Goal: Information Seeking & Learning: Understand process/instructions

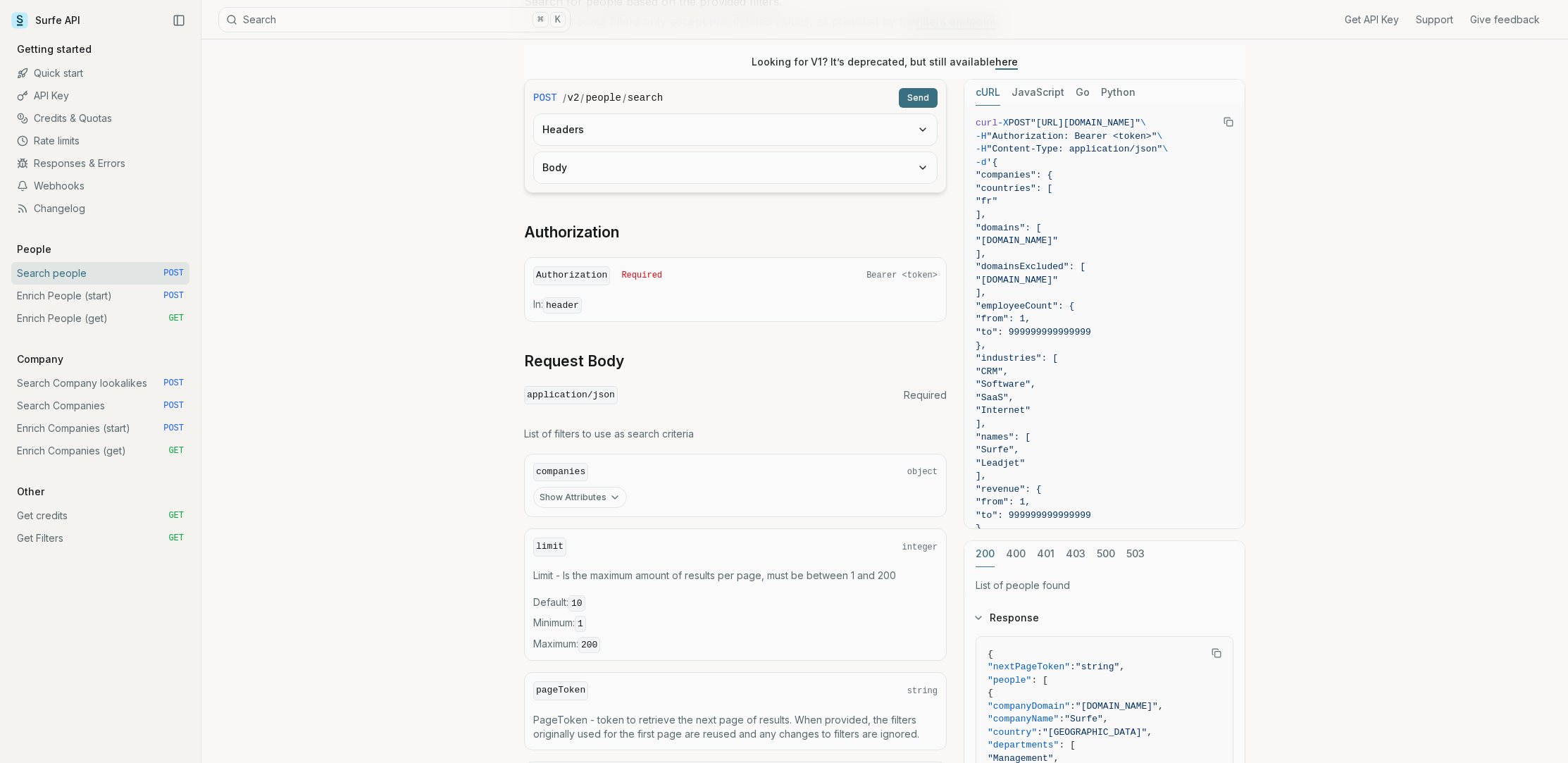
scroll to position [262, 0]
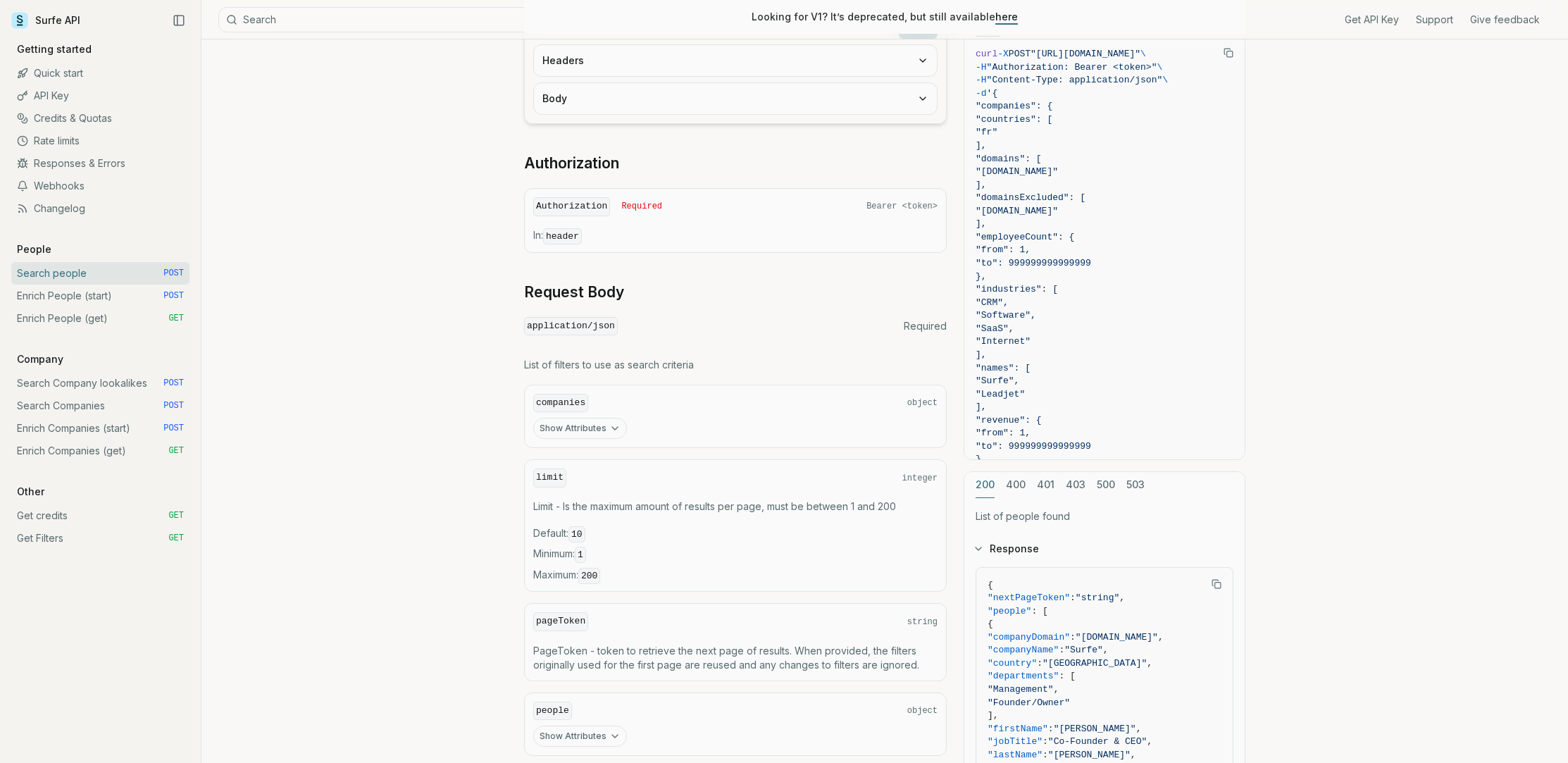
click at [610, 423] on icon "button" at bounding box center [615, 428] width 11 height 11
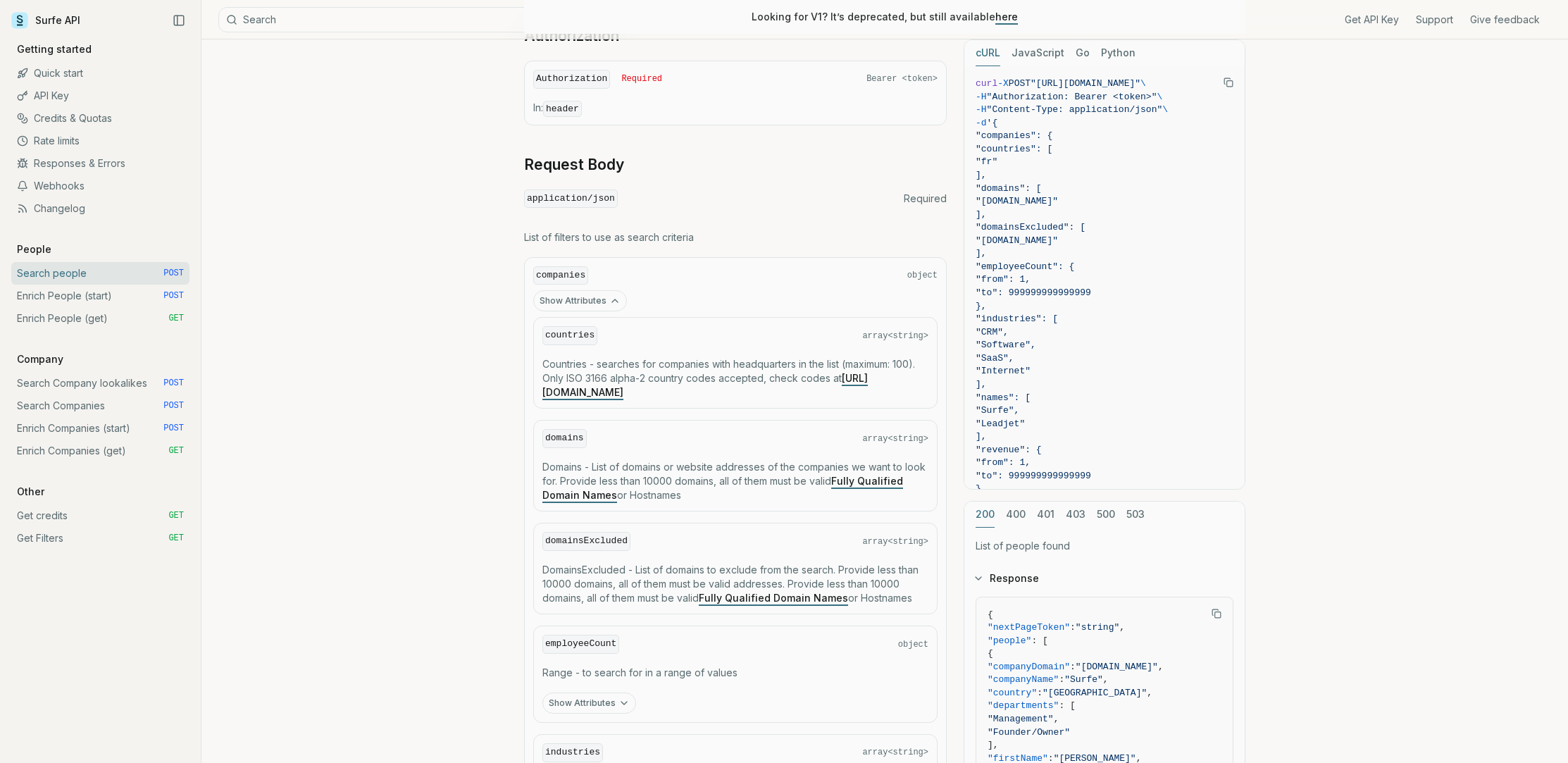
scroll to position [422, 0]
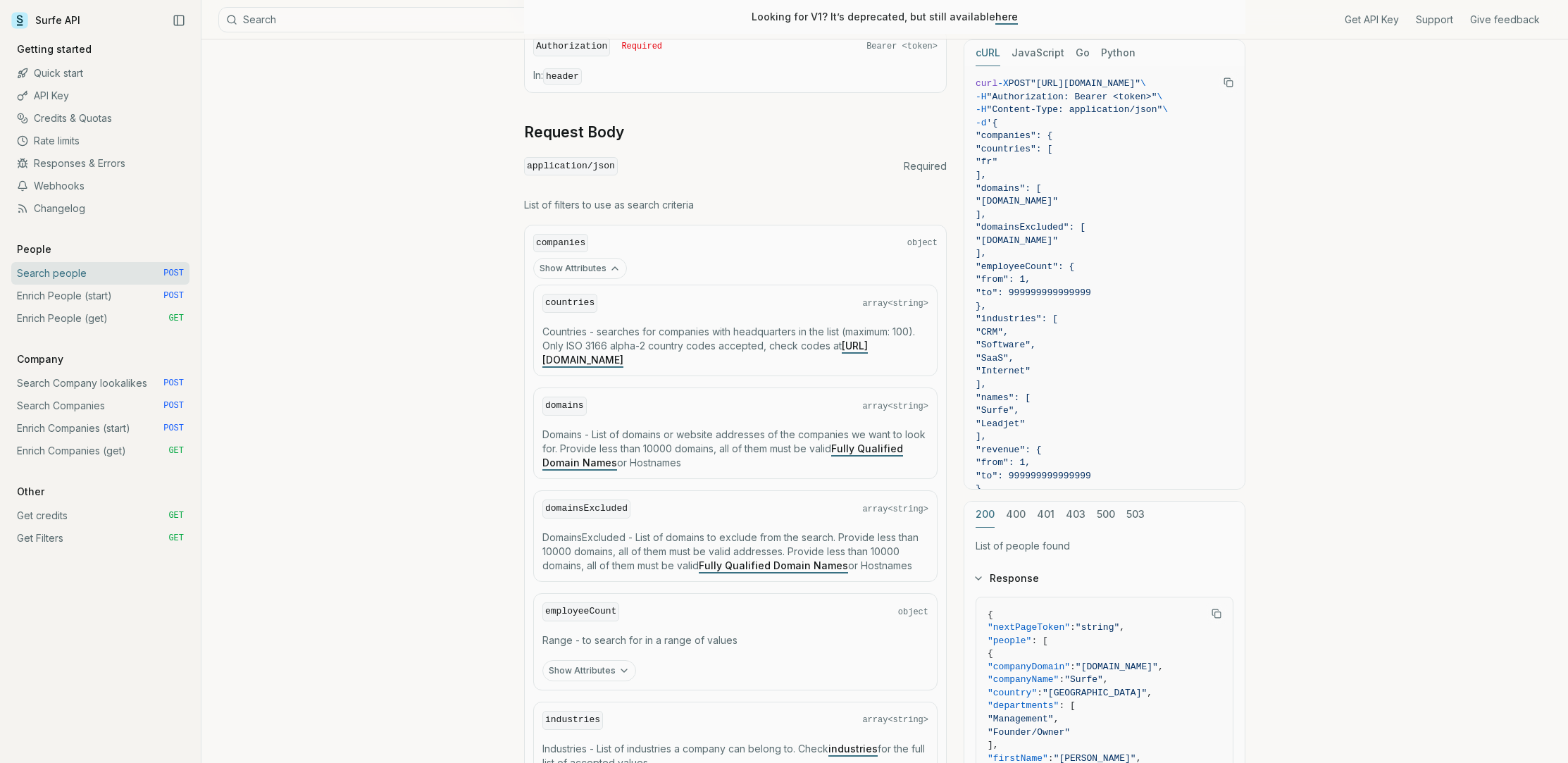
click at [607, 357] on link "[URL][DOMAIN_NAME]" at bounding box center [705, 352] width 326 height 26
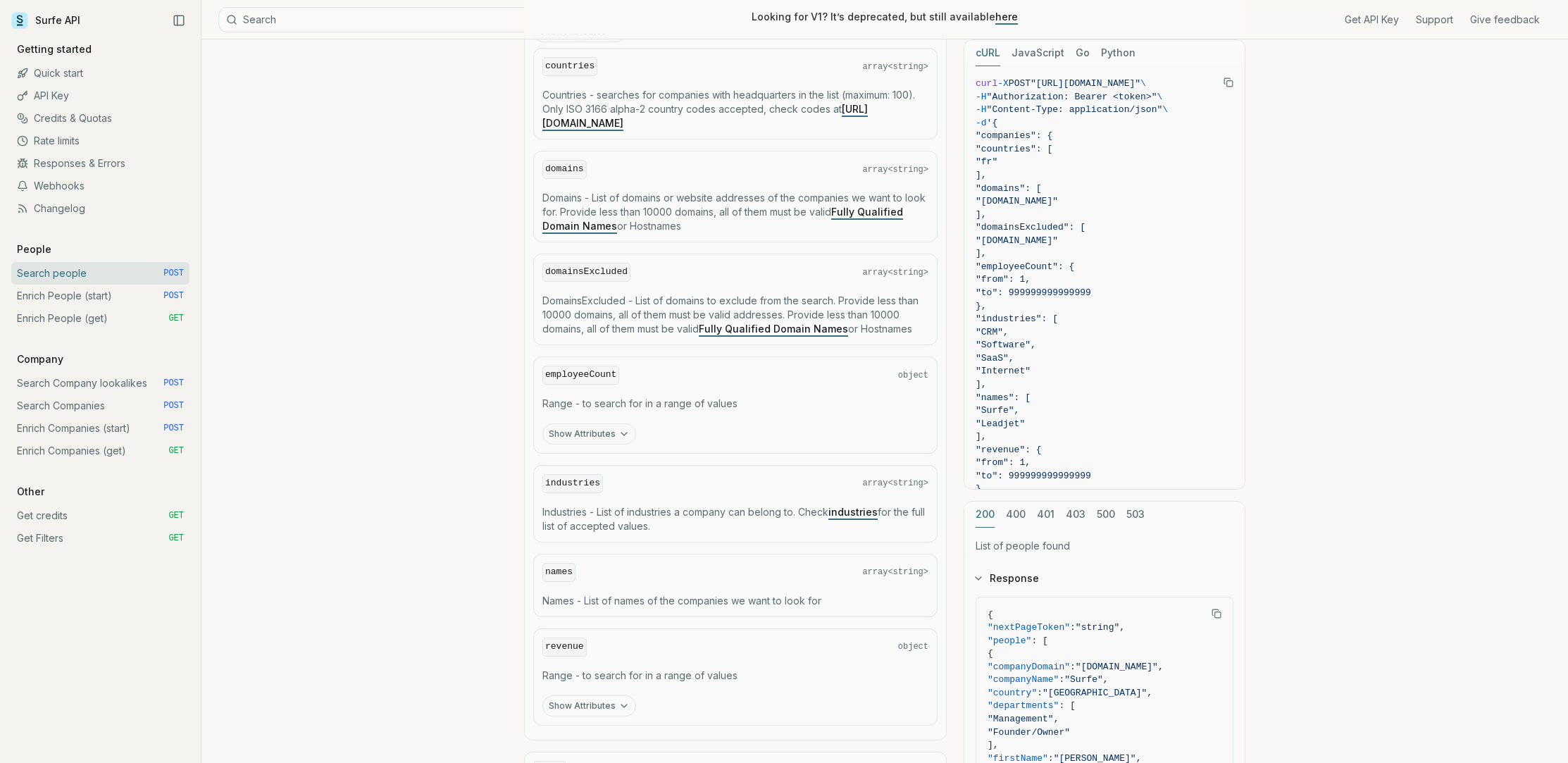
scroll to position [660, 0]
click at [593, 430] on button "Show Attributes" at bounding box center [588, 431] width 93 height 21
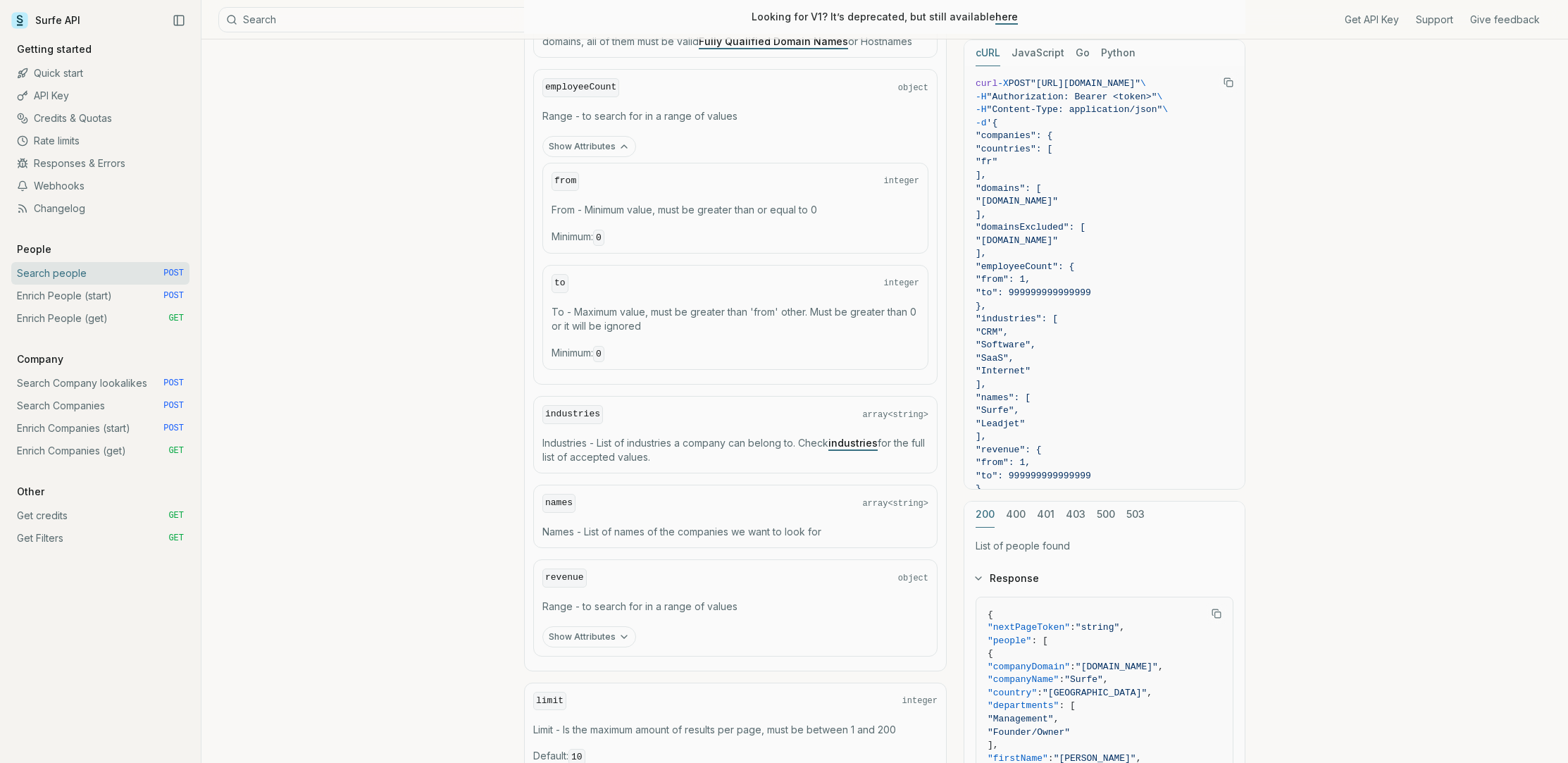
scroll to position [947, 0]
click at [856, 441] on link "industries" at bounding box center [853, 441] width 49 height 12
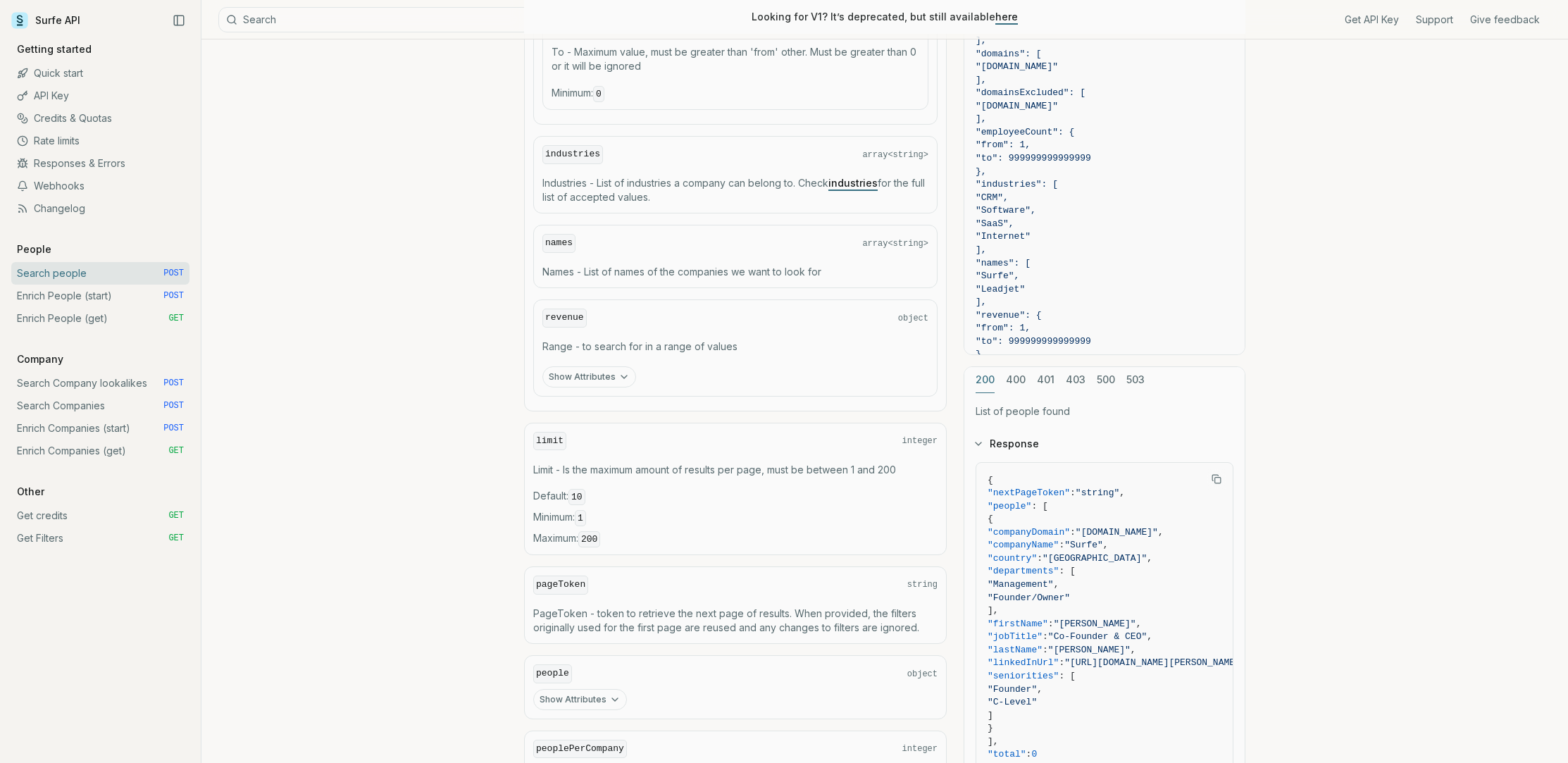
scroll to position [1211, 0]
click at [574, 363] on button "Show Attributes" at bounding box center [588, 372] width 93 height 21
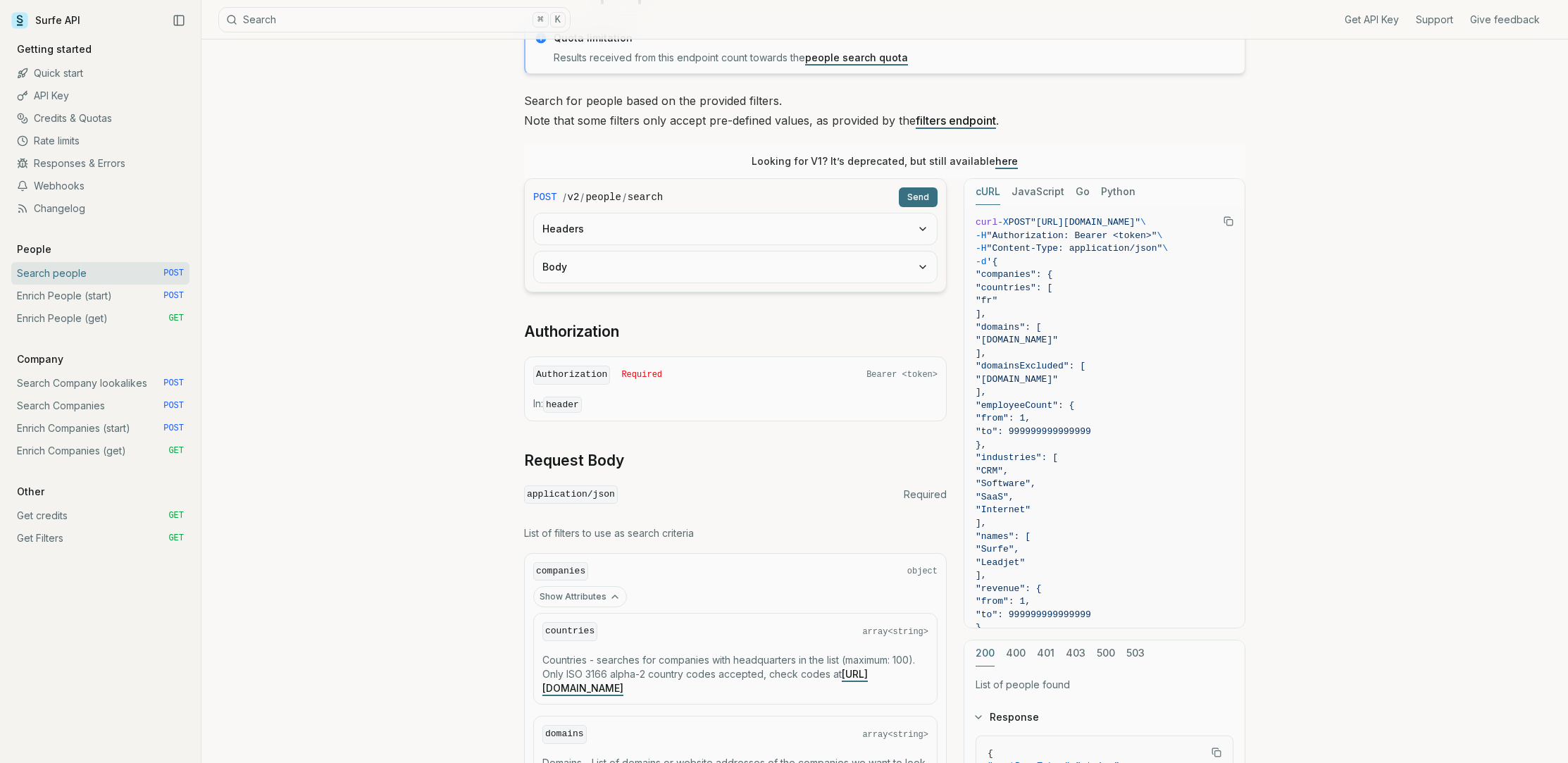
scroll to position [0, 0]
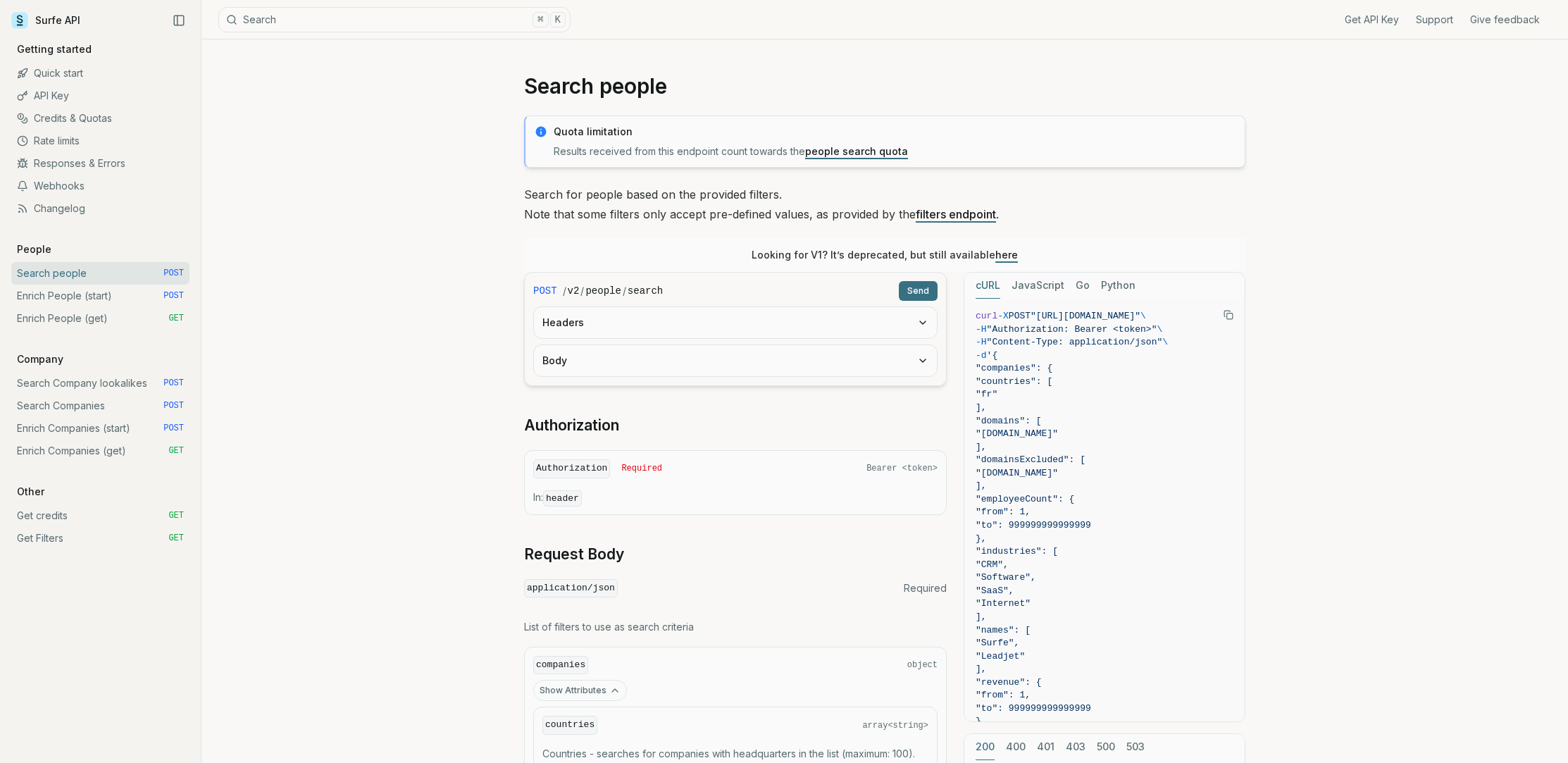
click at [46, 291] on link "Enrich People (start) POST" at bounding box center [100, 296] width 179 height 22
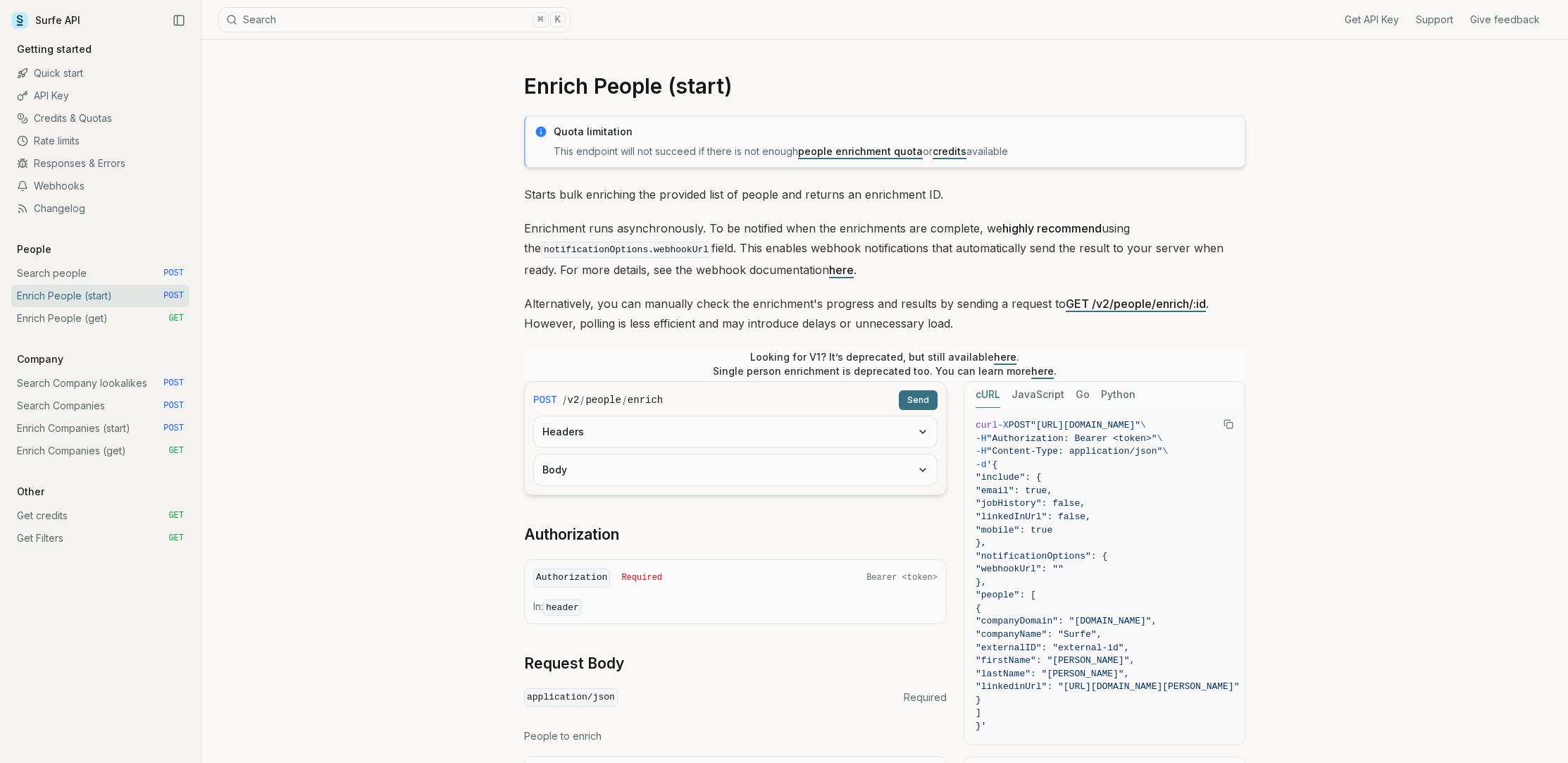
click at [72, 404] on link "Search Companies POST" at bounding box center [100, 405] width 179 height 22
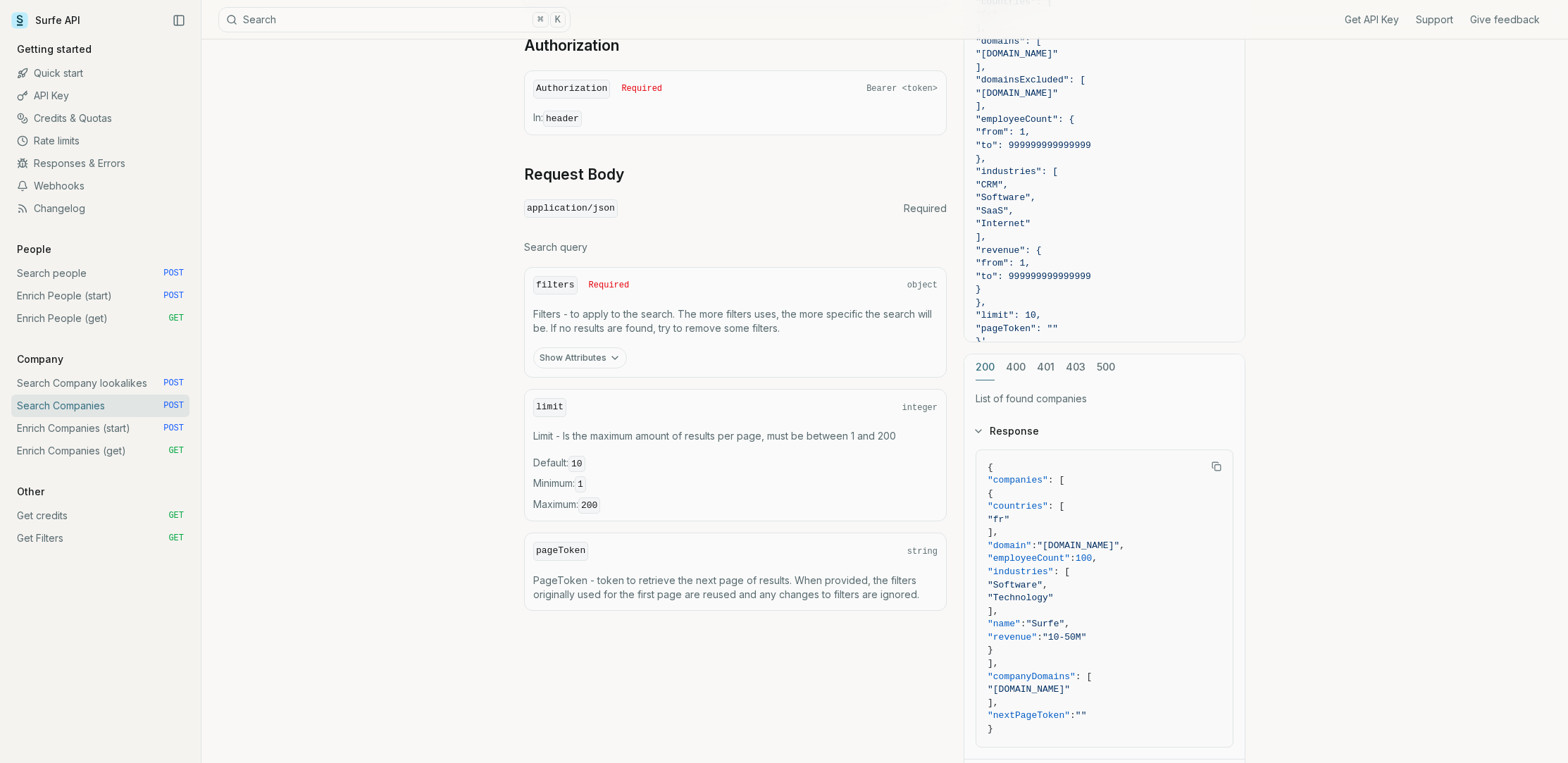
scroll to position [326, 0]
click at [560, 351] on button "Show Attributes" at bounding box center [580, 358] width 93 height 21
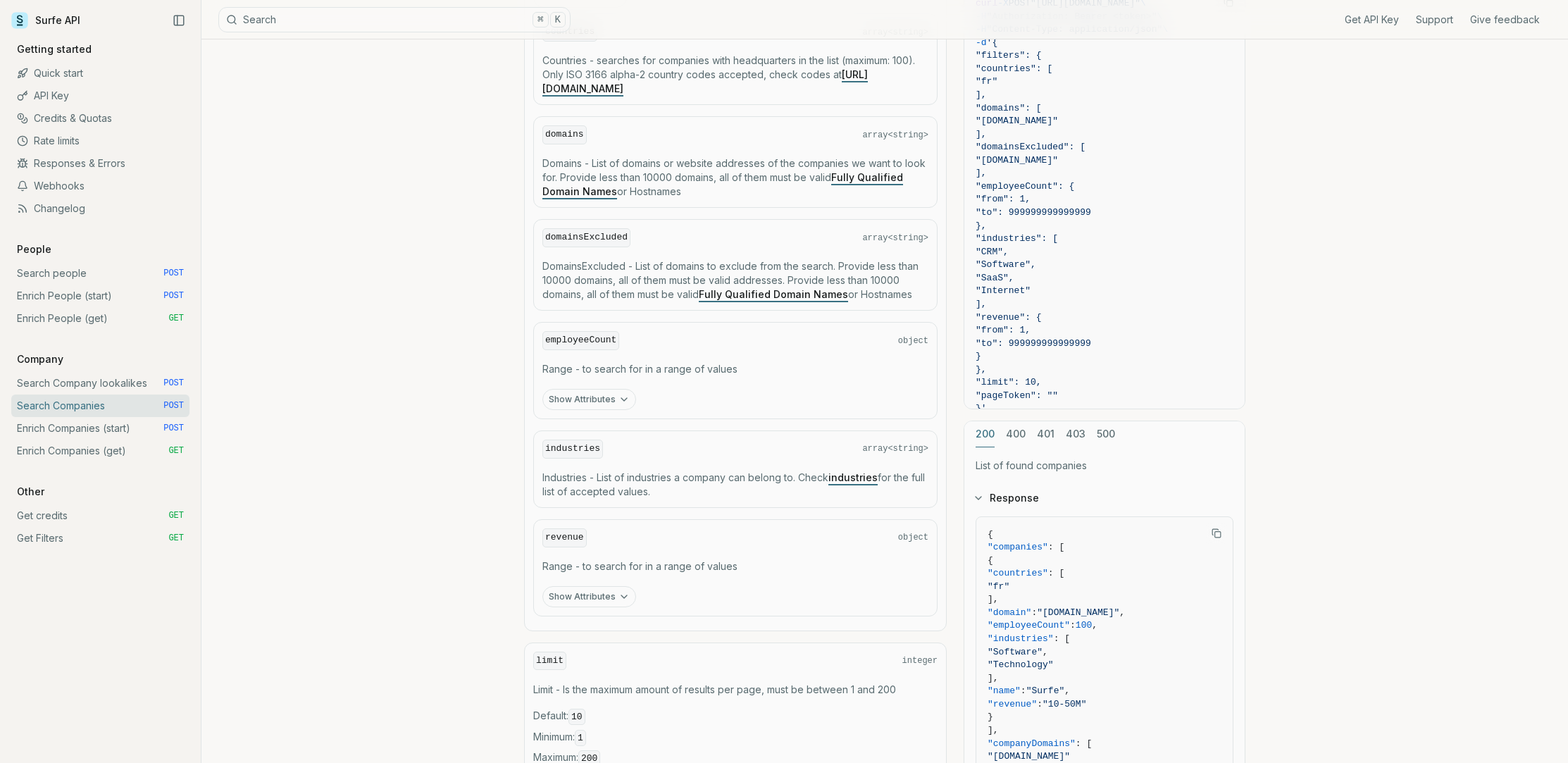
scroll to position [695, 0]
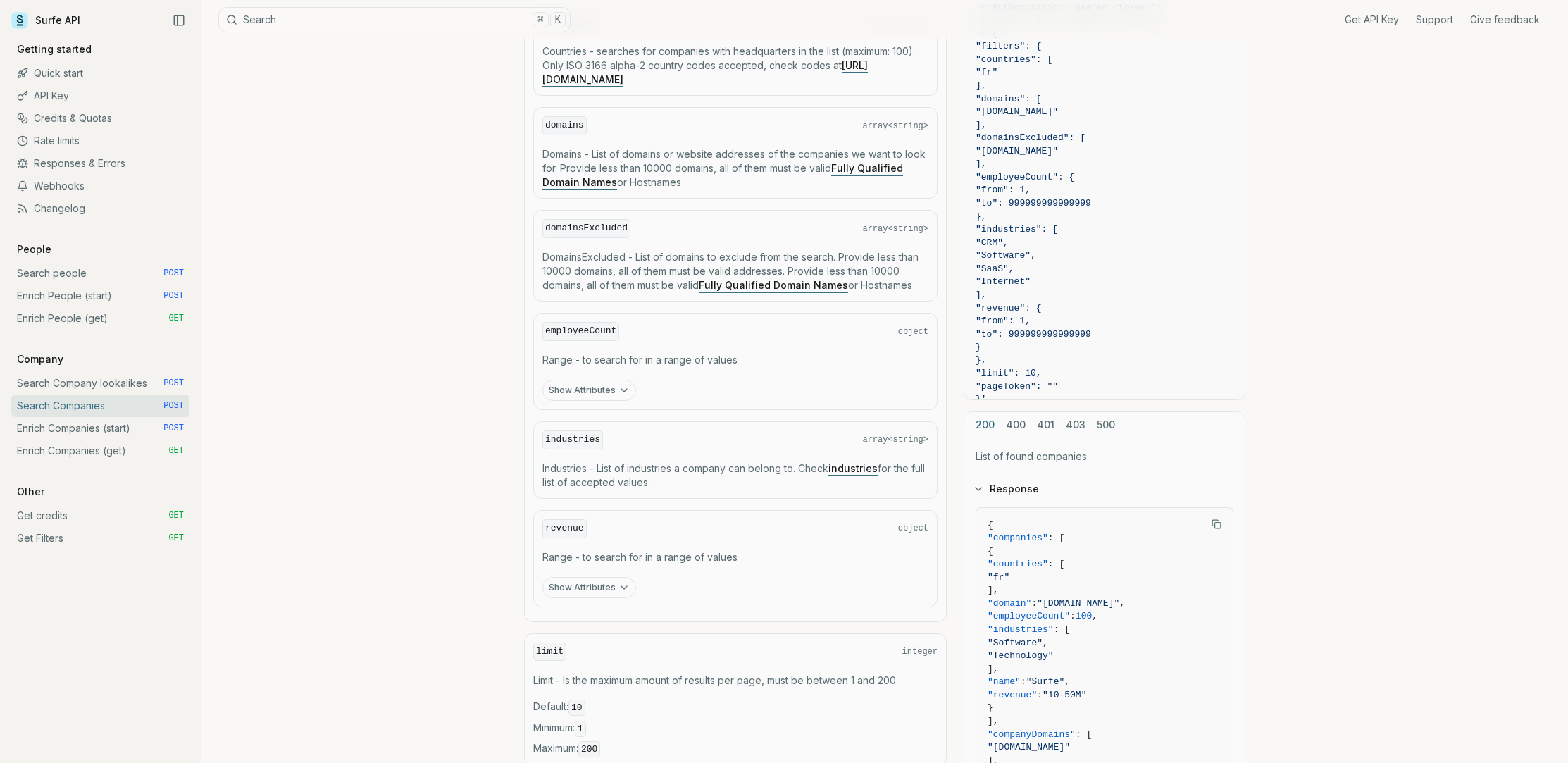
click at [36, 273] on link "Search people POST" at bounding box center [100, 273] width 179 height 22
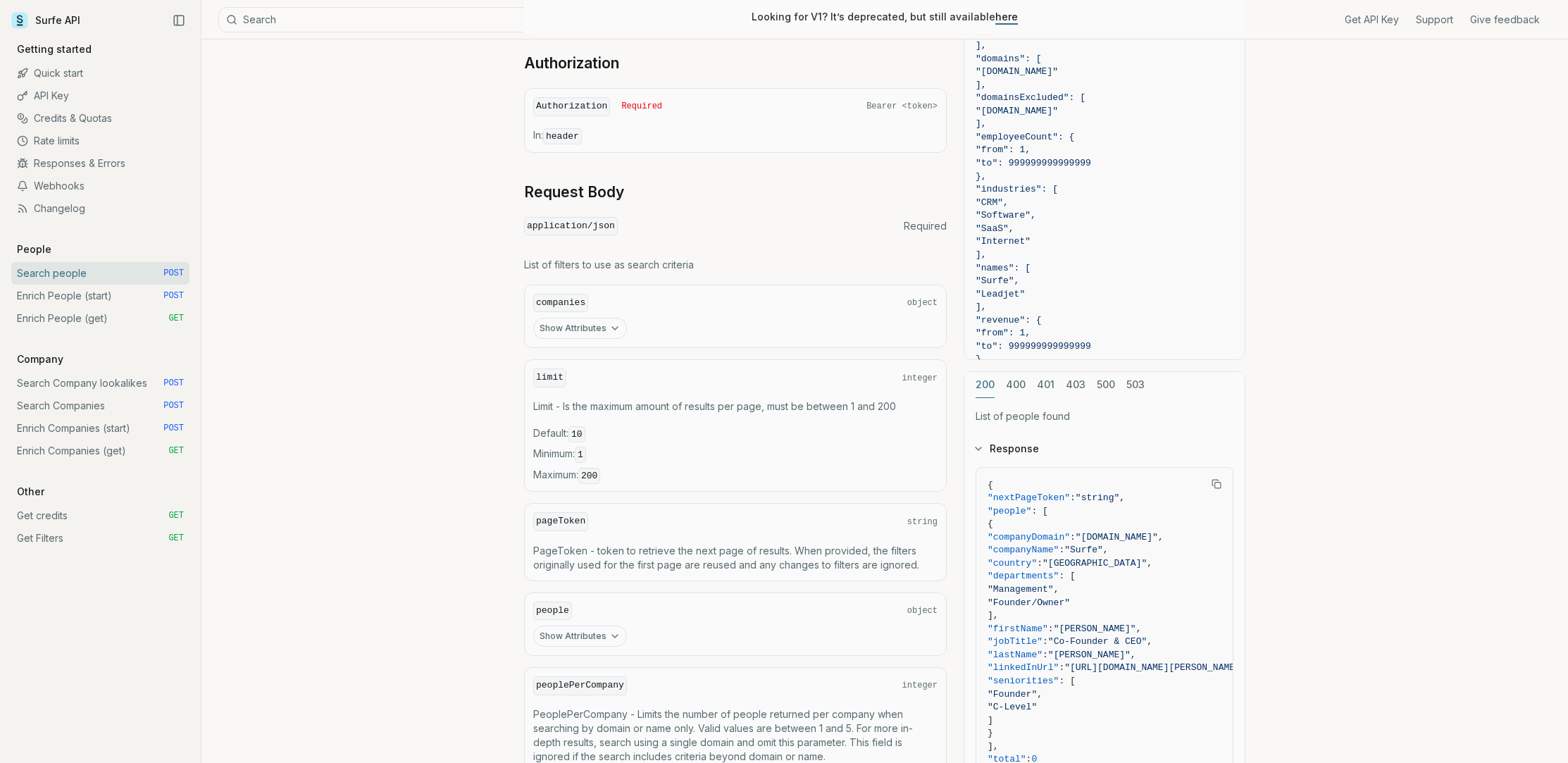
scroll to position [478, 0]
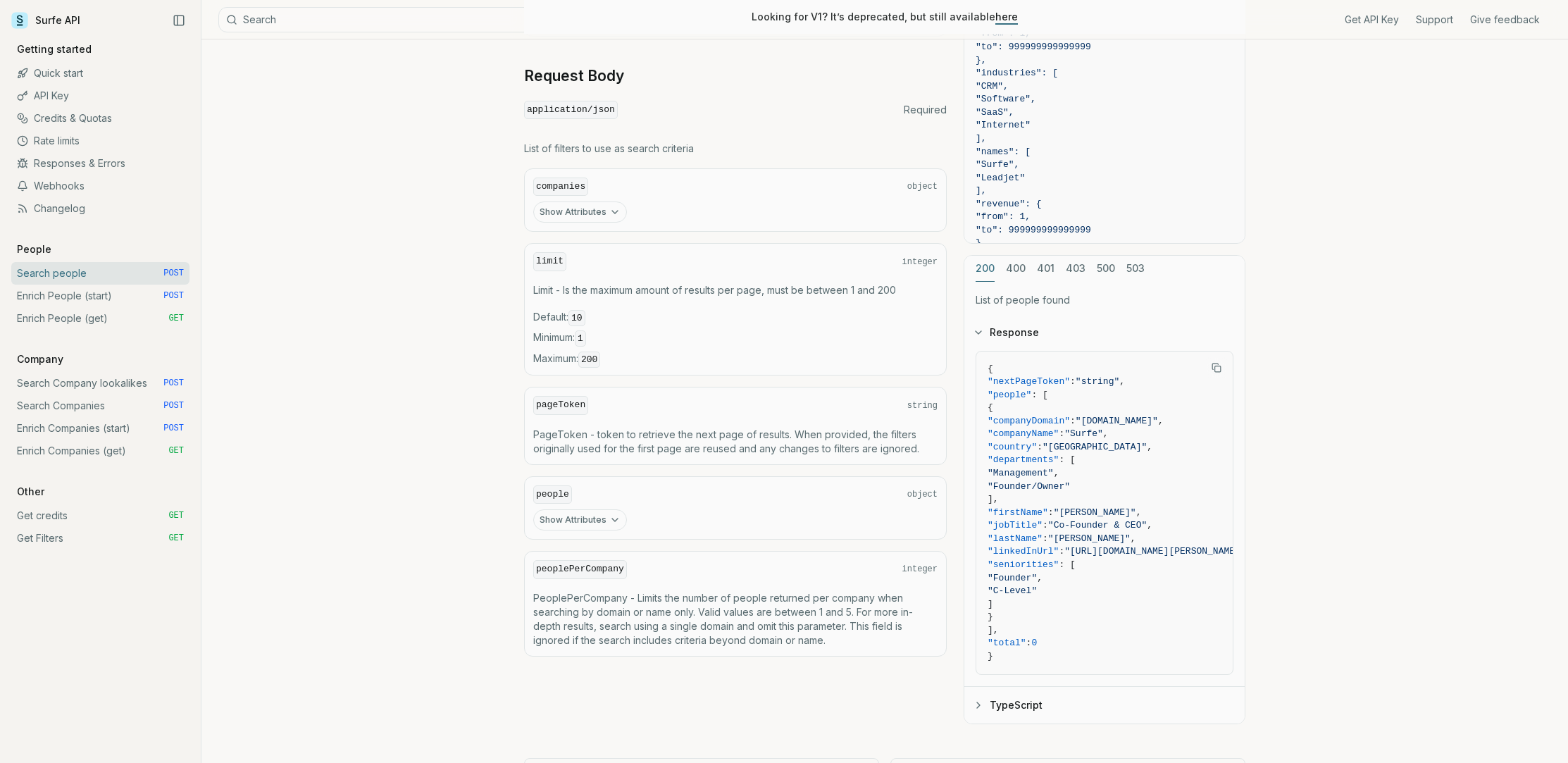
click at [586, 518] on button "Show Attributes" at bounding box center [580, 520] width 93 height 21
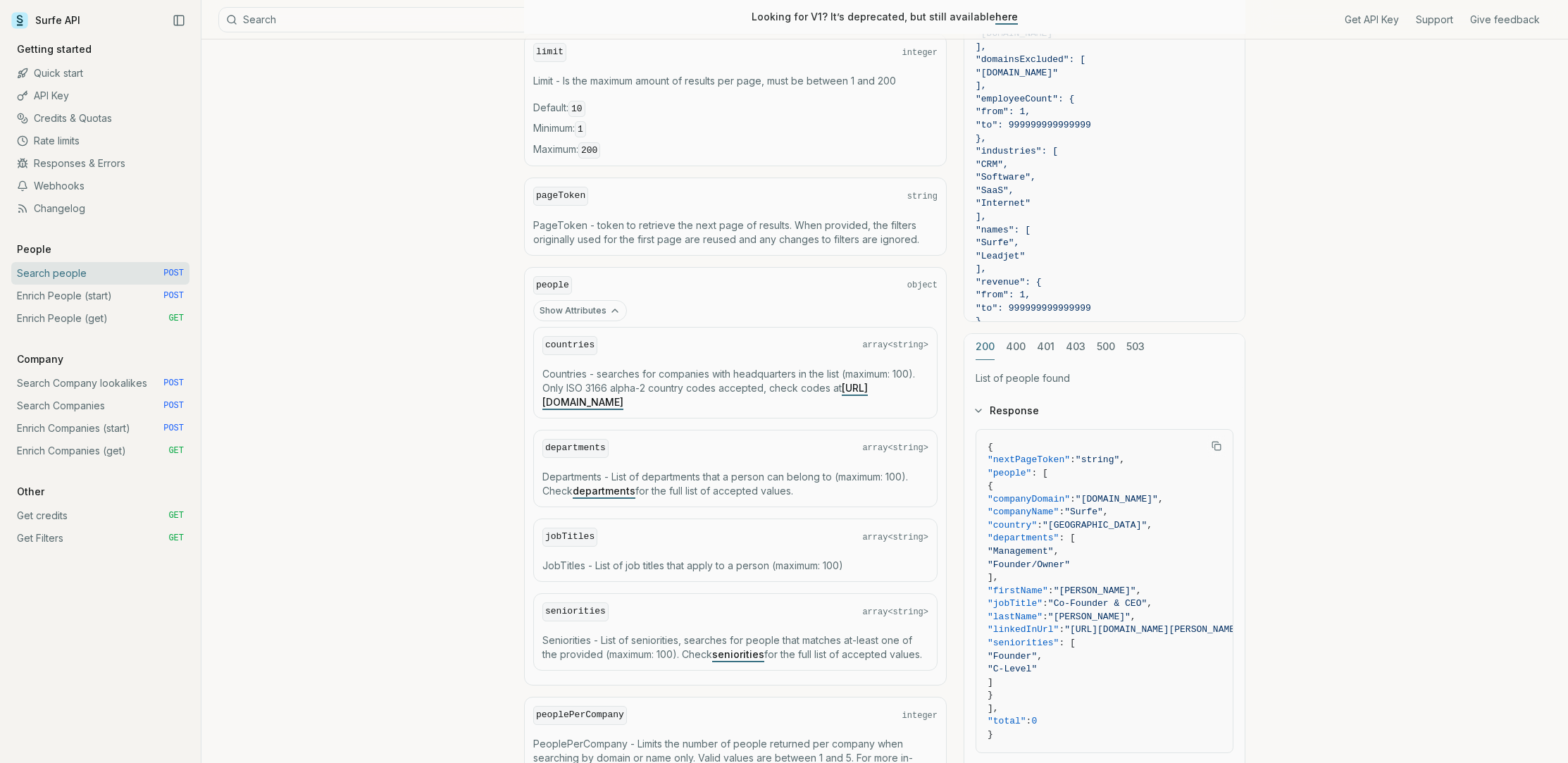
scroll to position [704, 0]
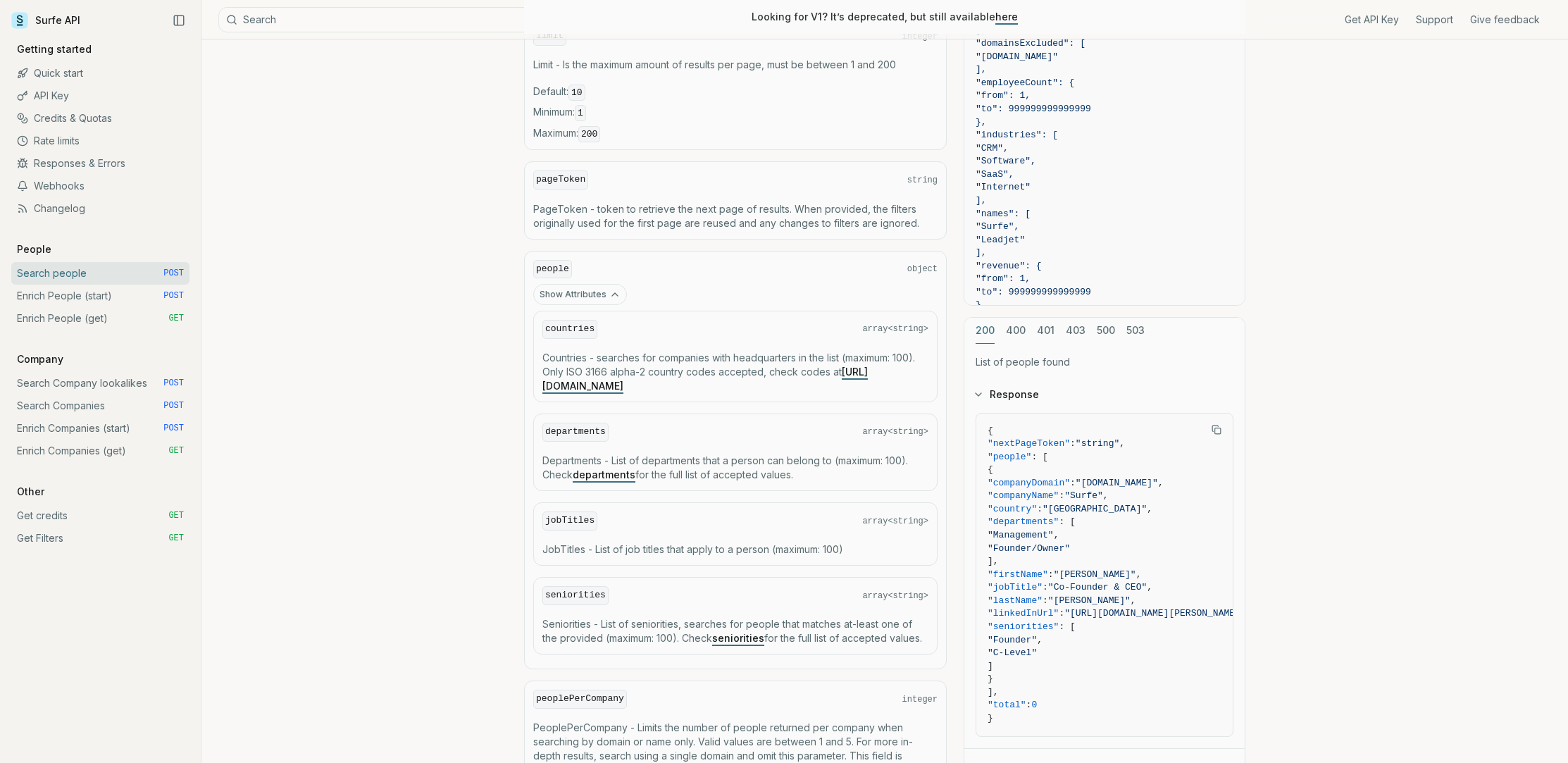
click at [607, 471] on link "departments" at bounding box center [604, 474] width 63 height 12
click at [715, 548] on p "JobTitles - List of job titles that apply to a person (maximum: 100)" at bounding box center [735, 548] width 386 height 14
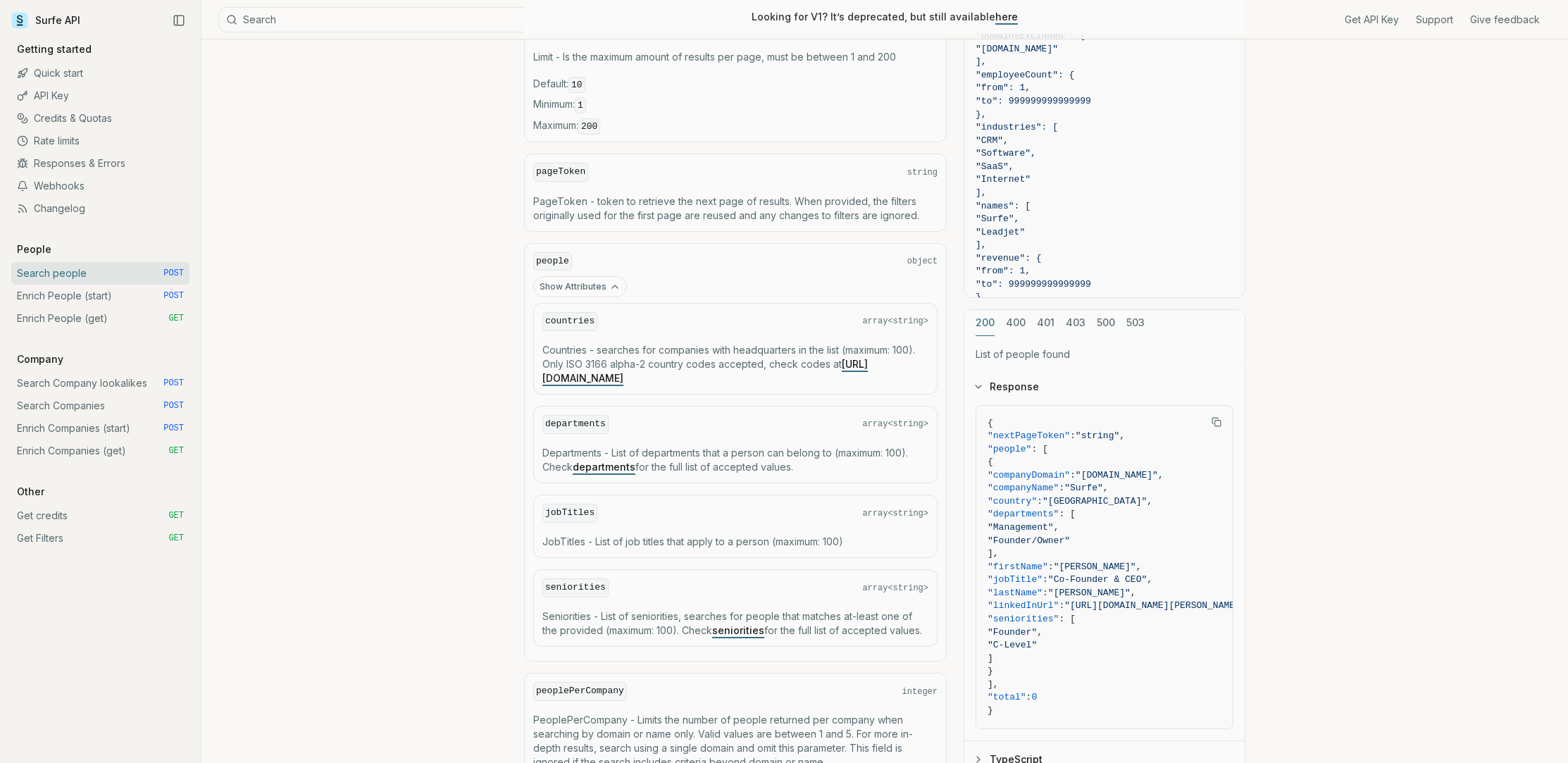
scroll to position [764, 0]
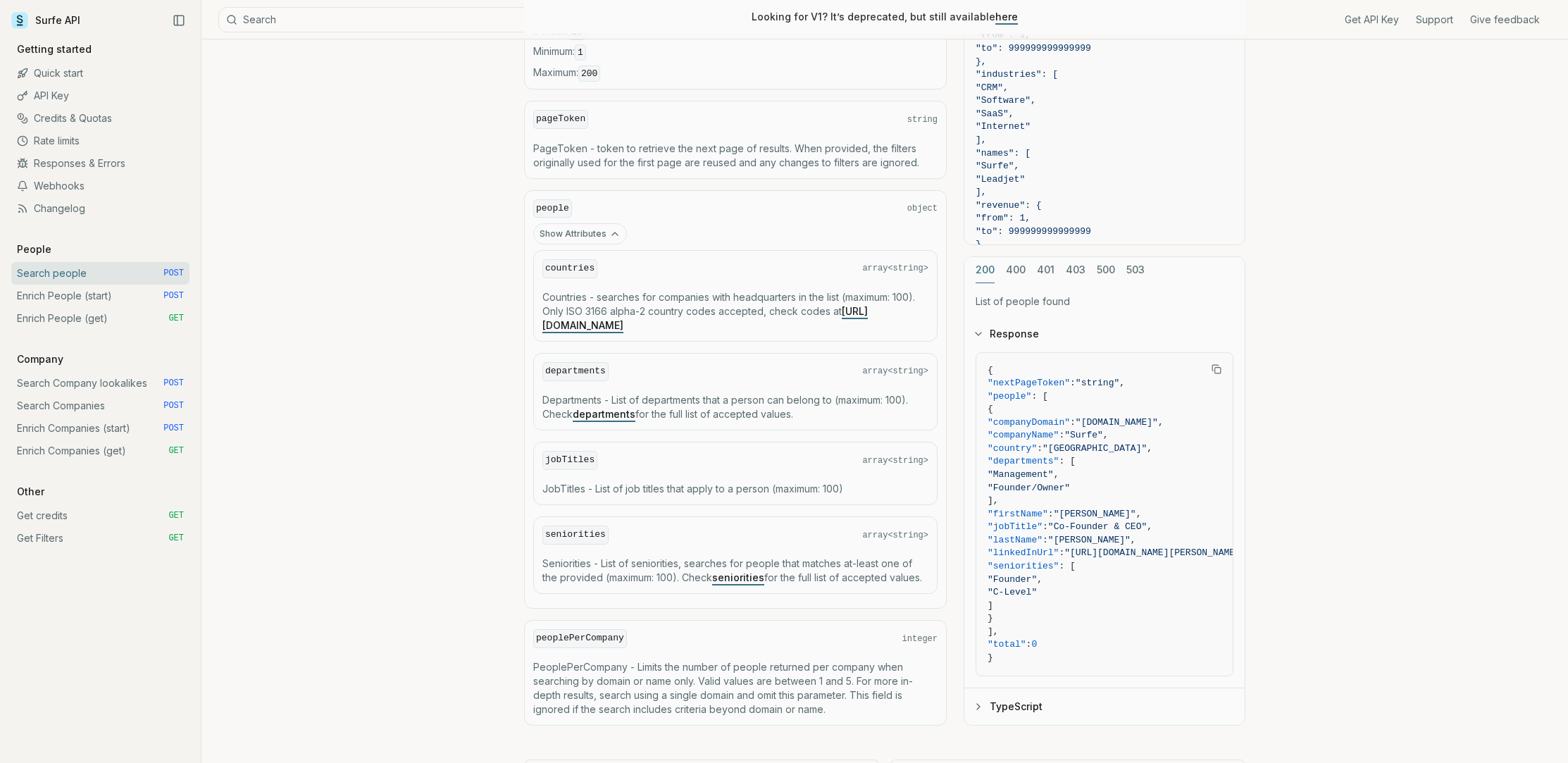
click at [743, 573] on link "seniorities" at bounding box center [738, 577] width 52 height 12
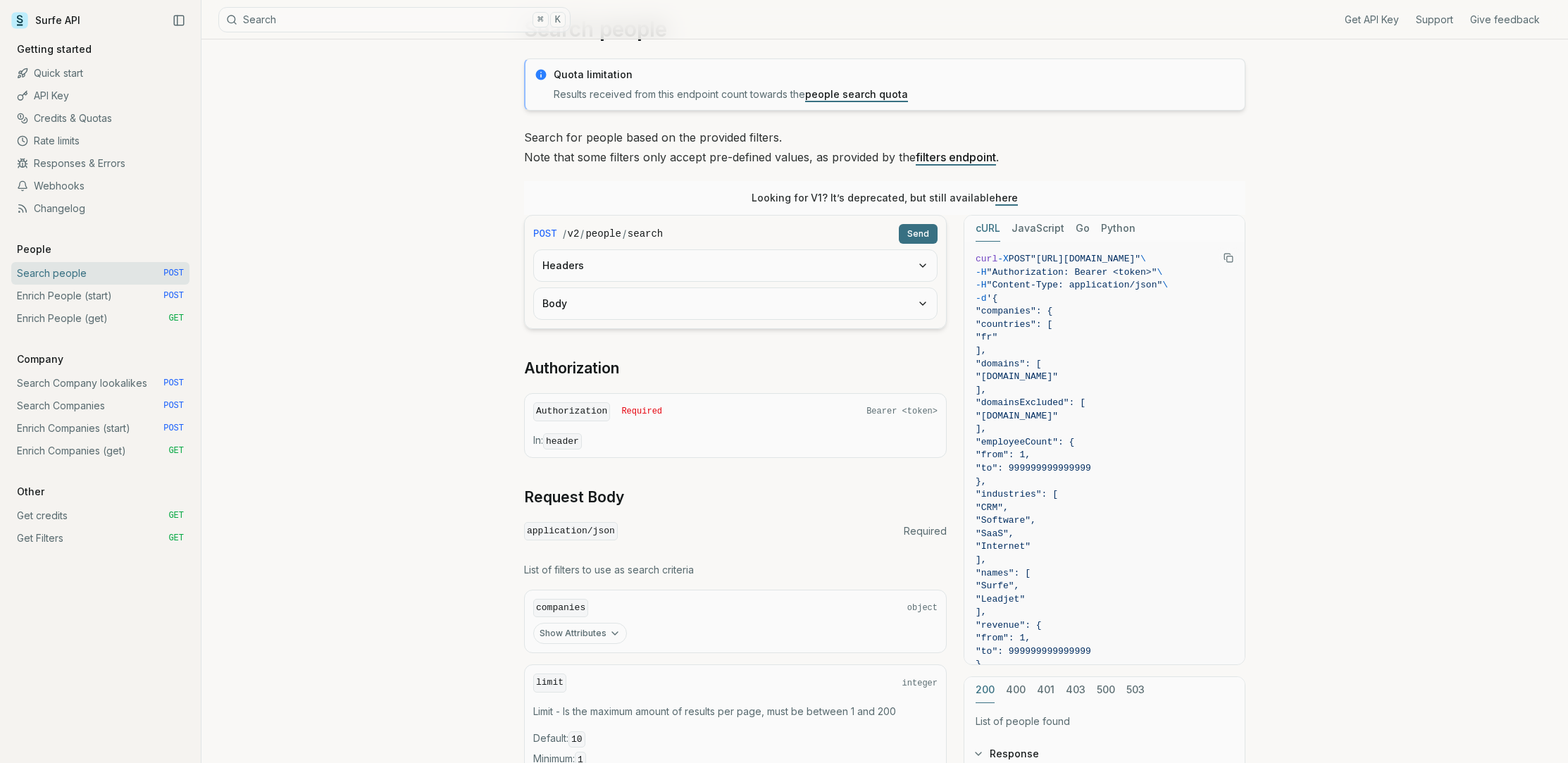
scroll to position [261, 0]
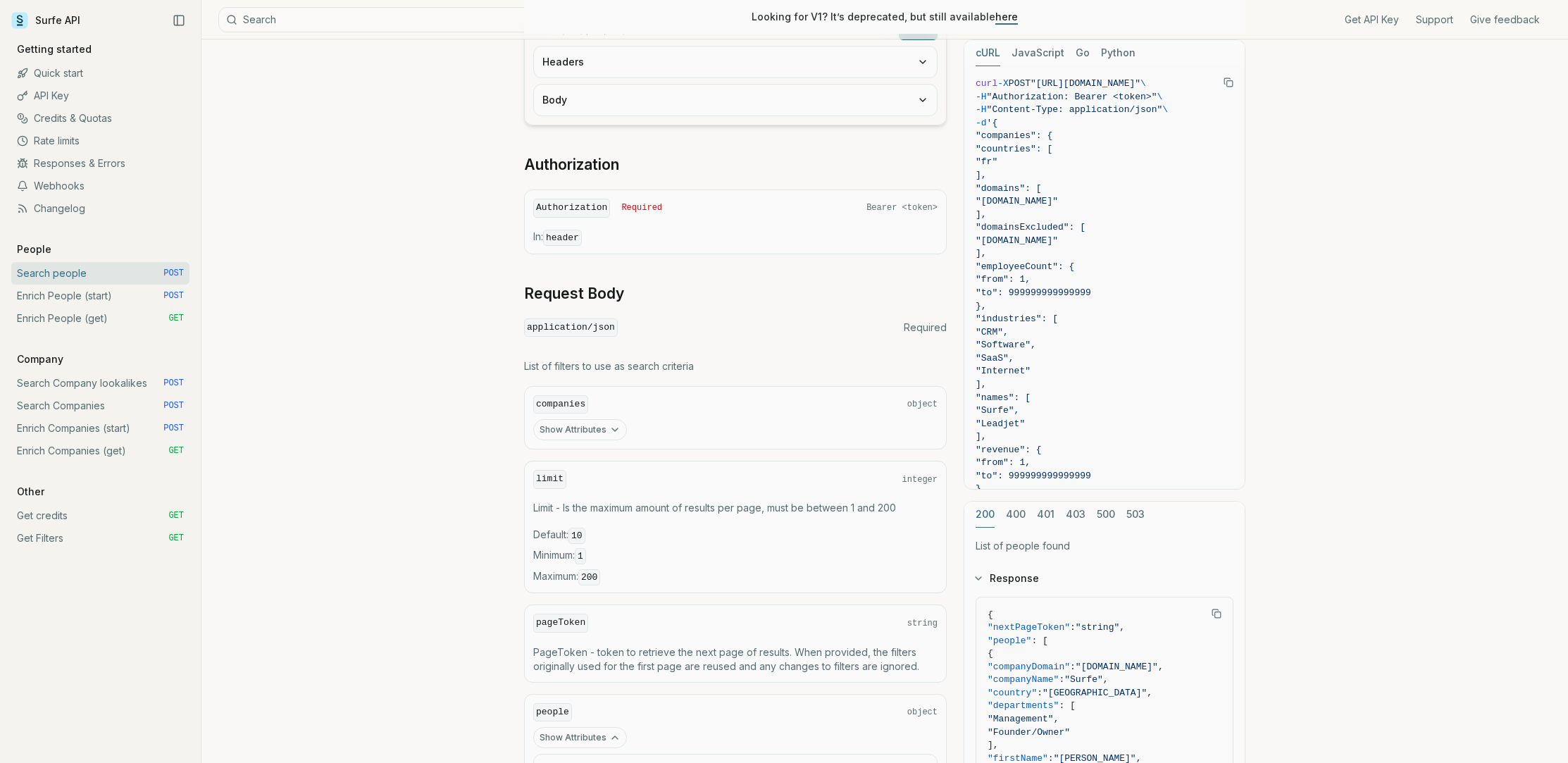
click at [574, 427] on button "Show Attributes" at bounding box center [580, 429] width 93 height 21
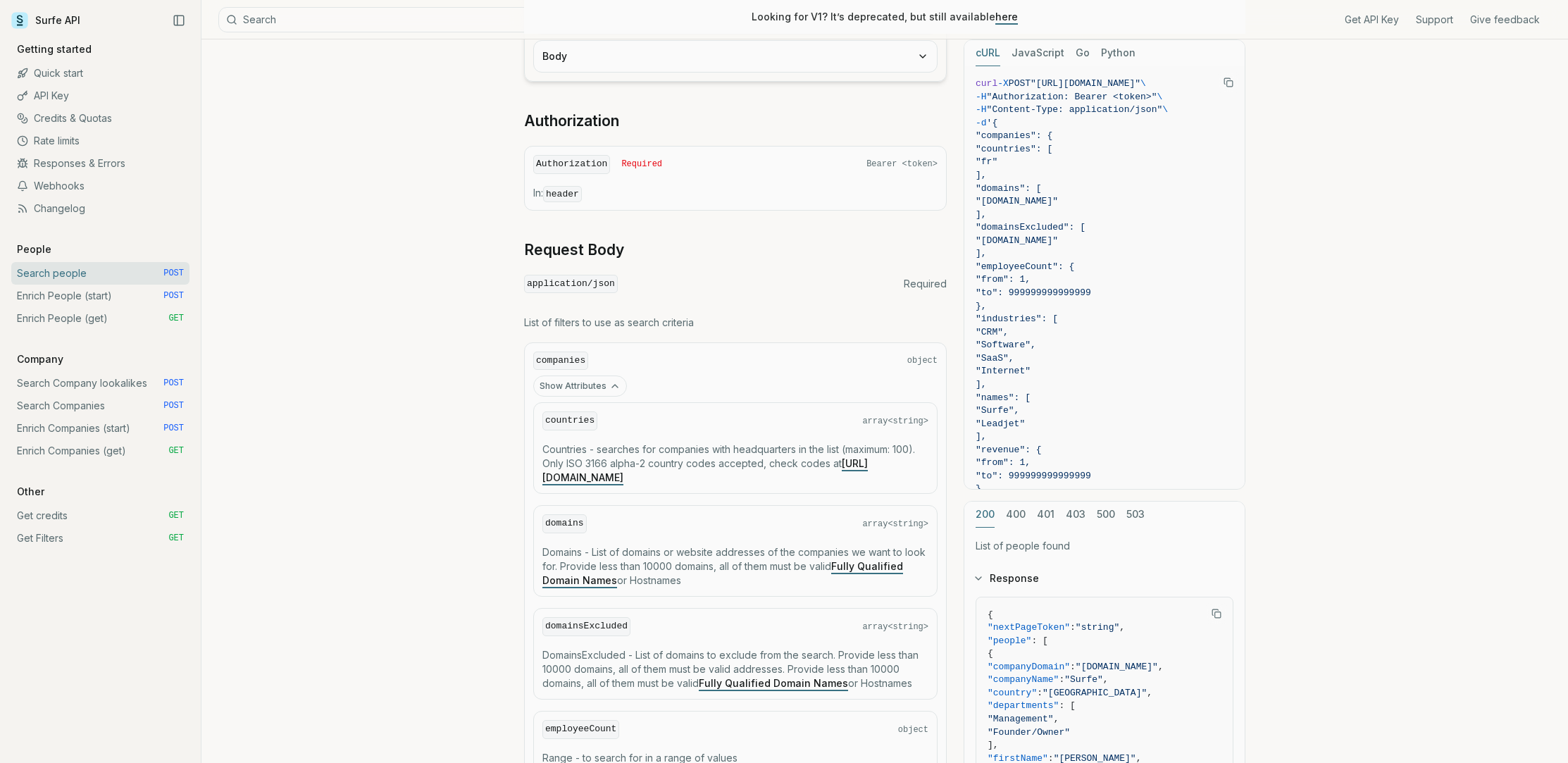
scroll to position [305, 0]
click at [46, 401] on link "Search Companies POST" at bounding box center [100, 405] width 179 height 22
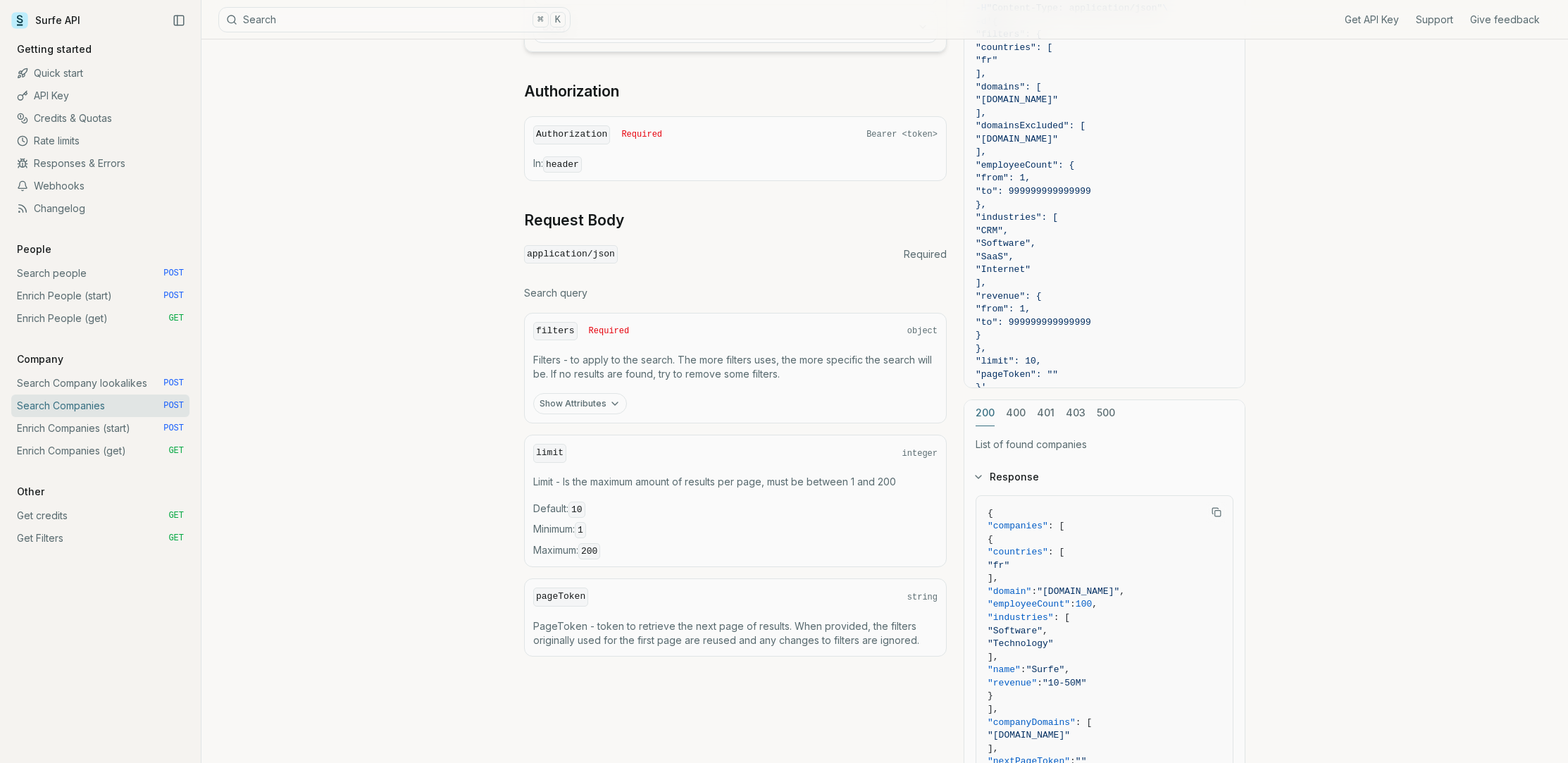
click at [585, 395] on button "Show Attributes" at bounding box center [580, 403] width 93 height 21
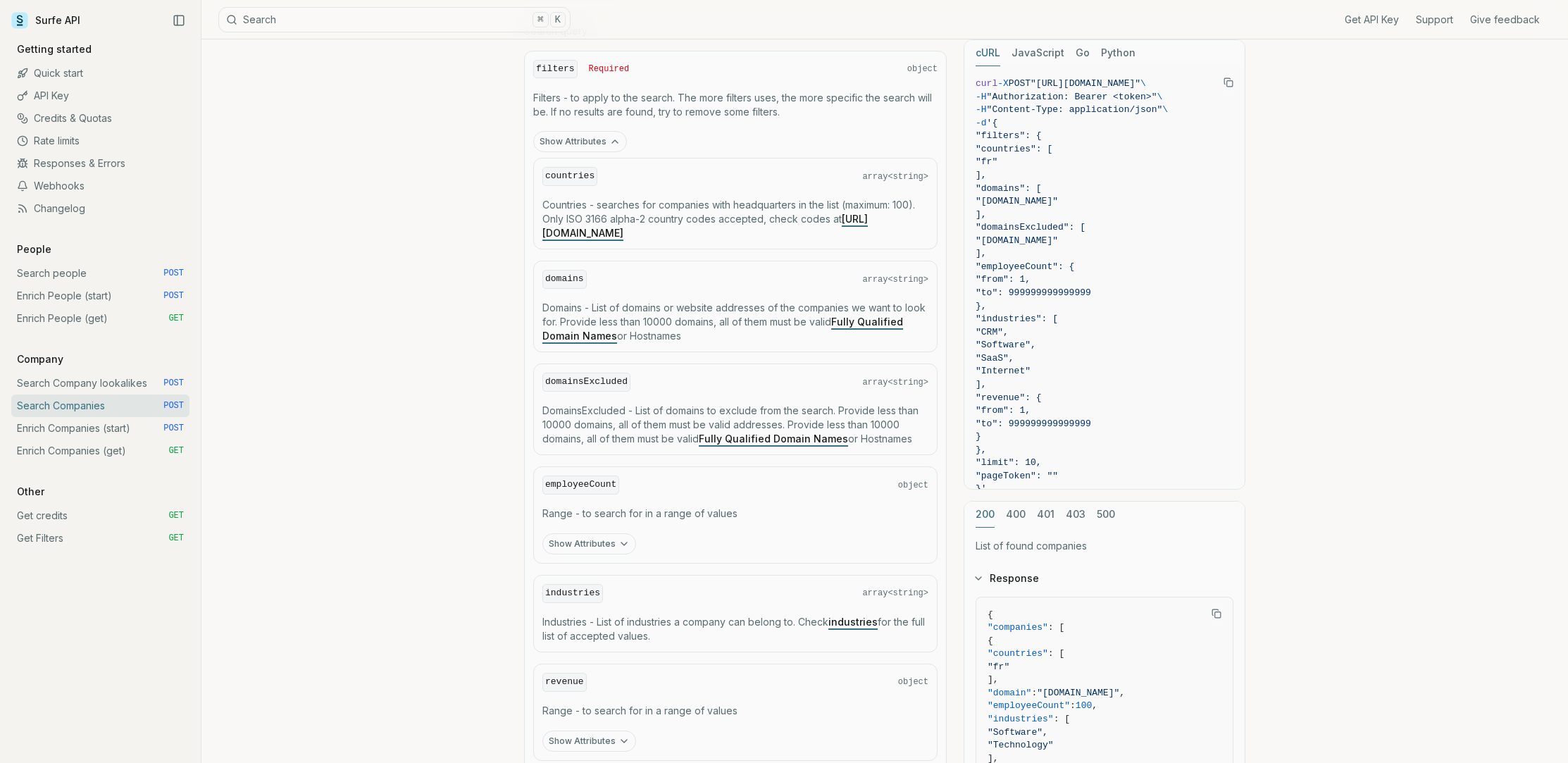
scroll to position [552, 0]
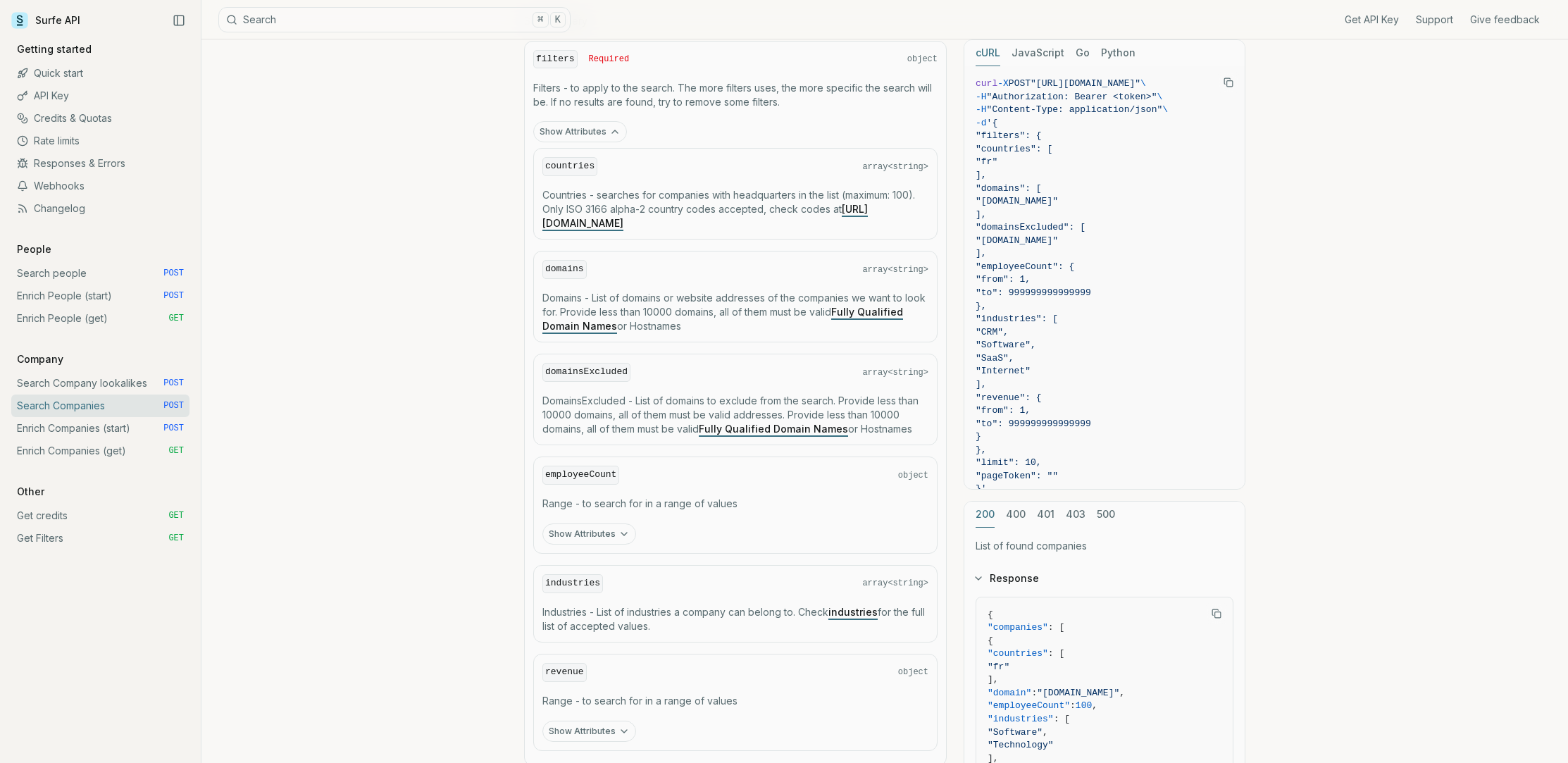
click at [68, 268] on link "Search people POST" at bounding box center [100, 273] width 179 height 22
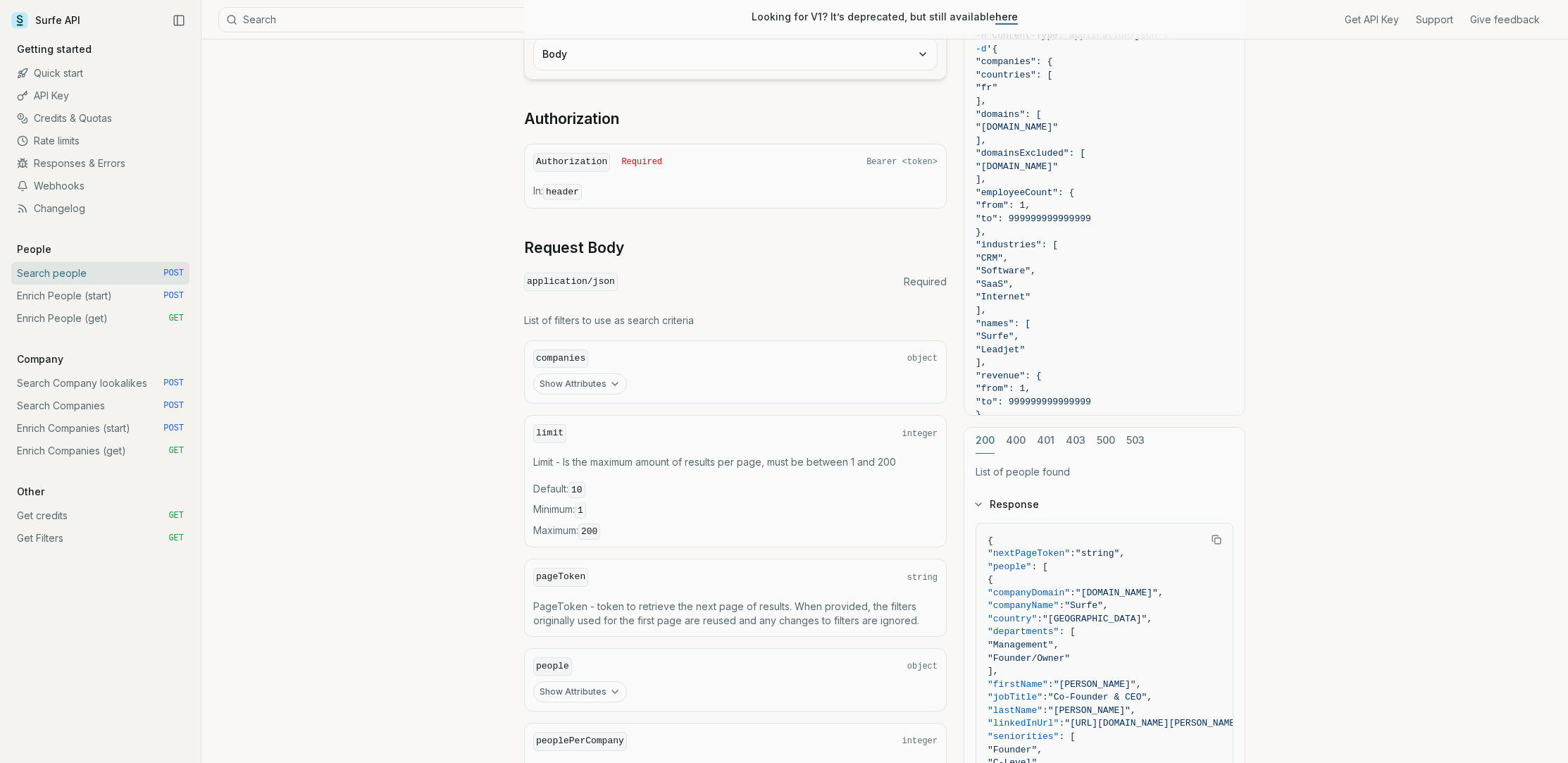
scroll to position [314, 0]
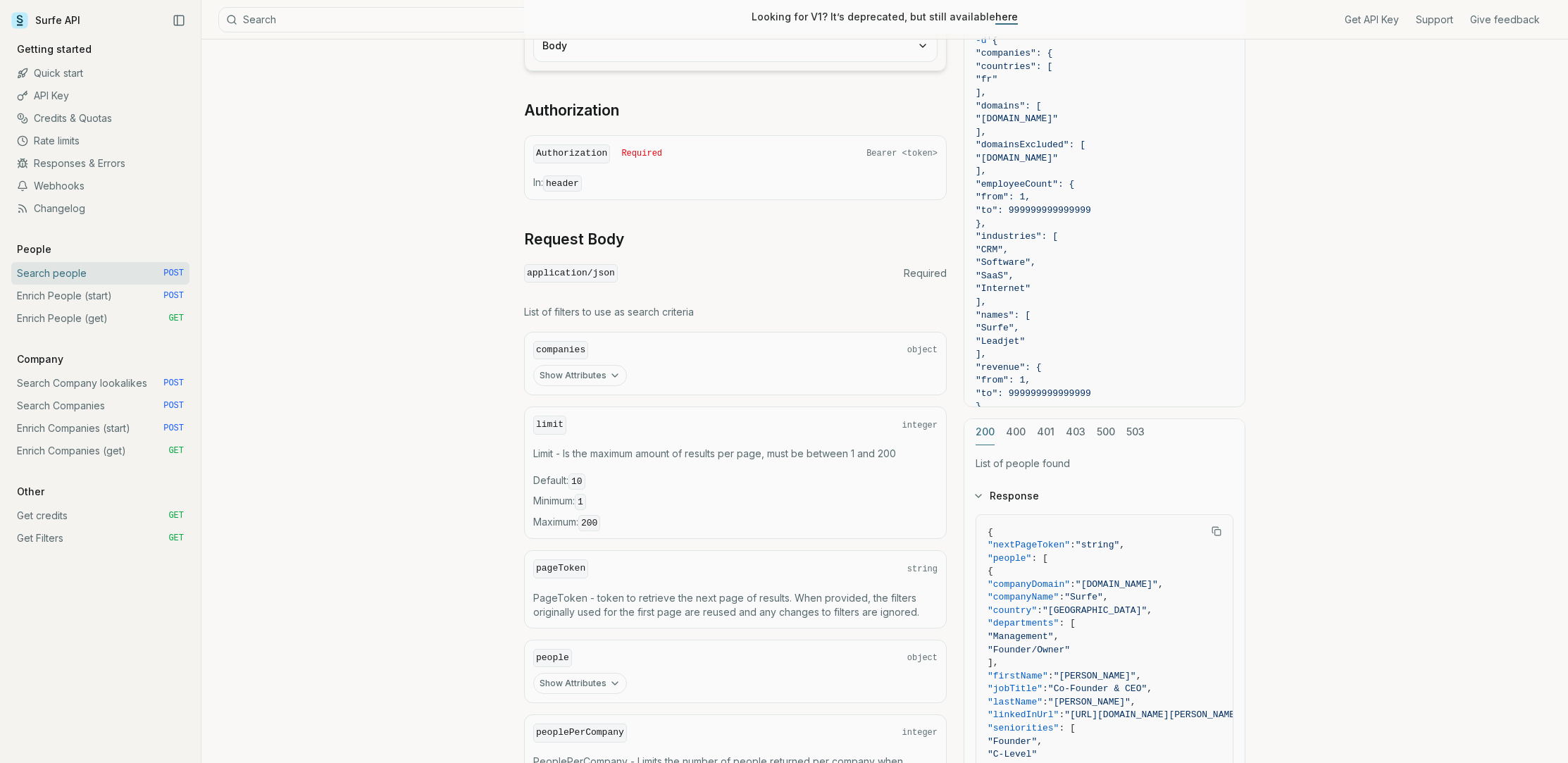
click at [553, 373] on button "Show Attributes" at bounding box center [580, 375] width 93 height 21
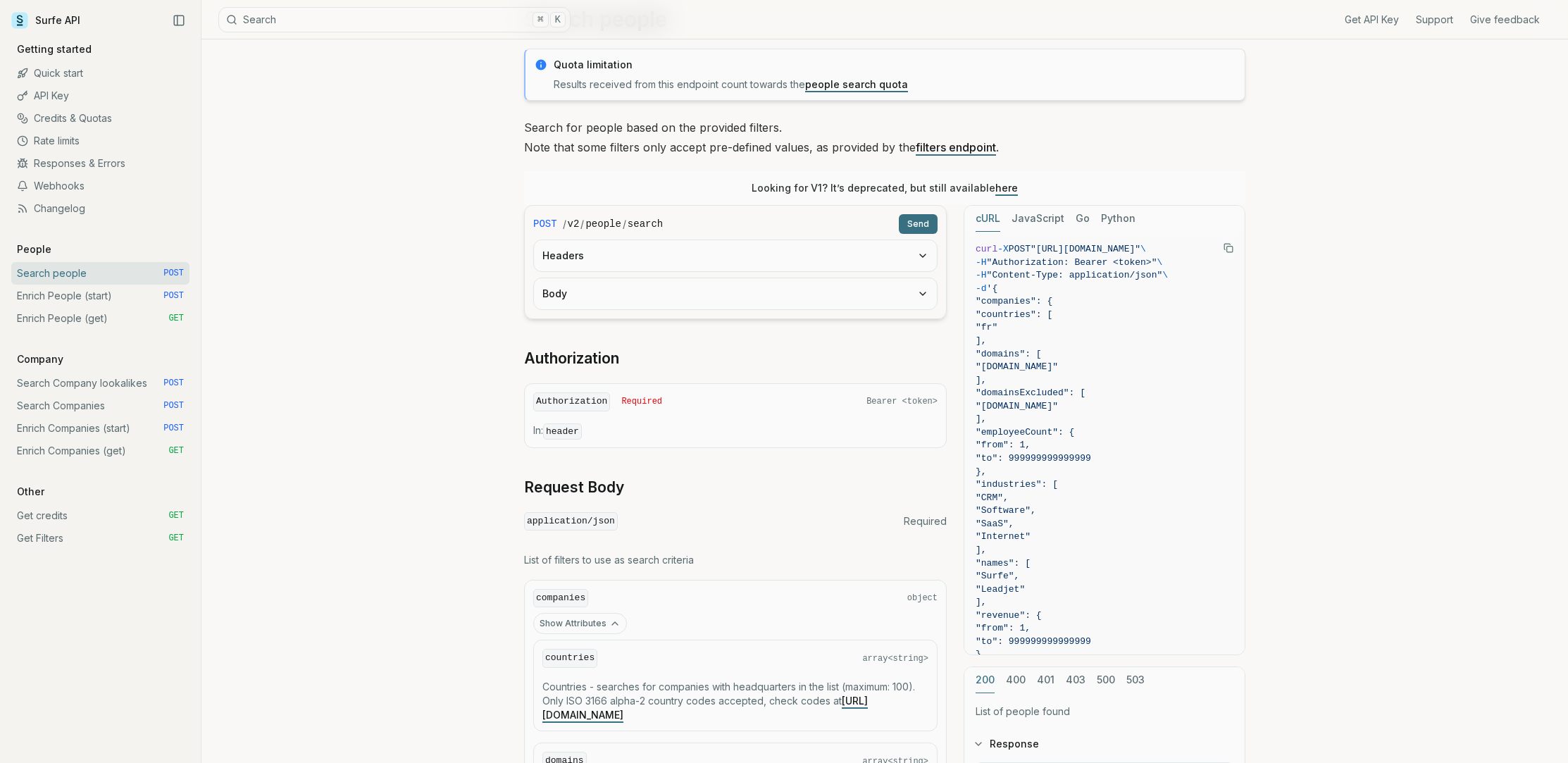
scroll to position [0, 0]
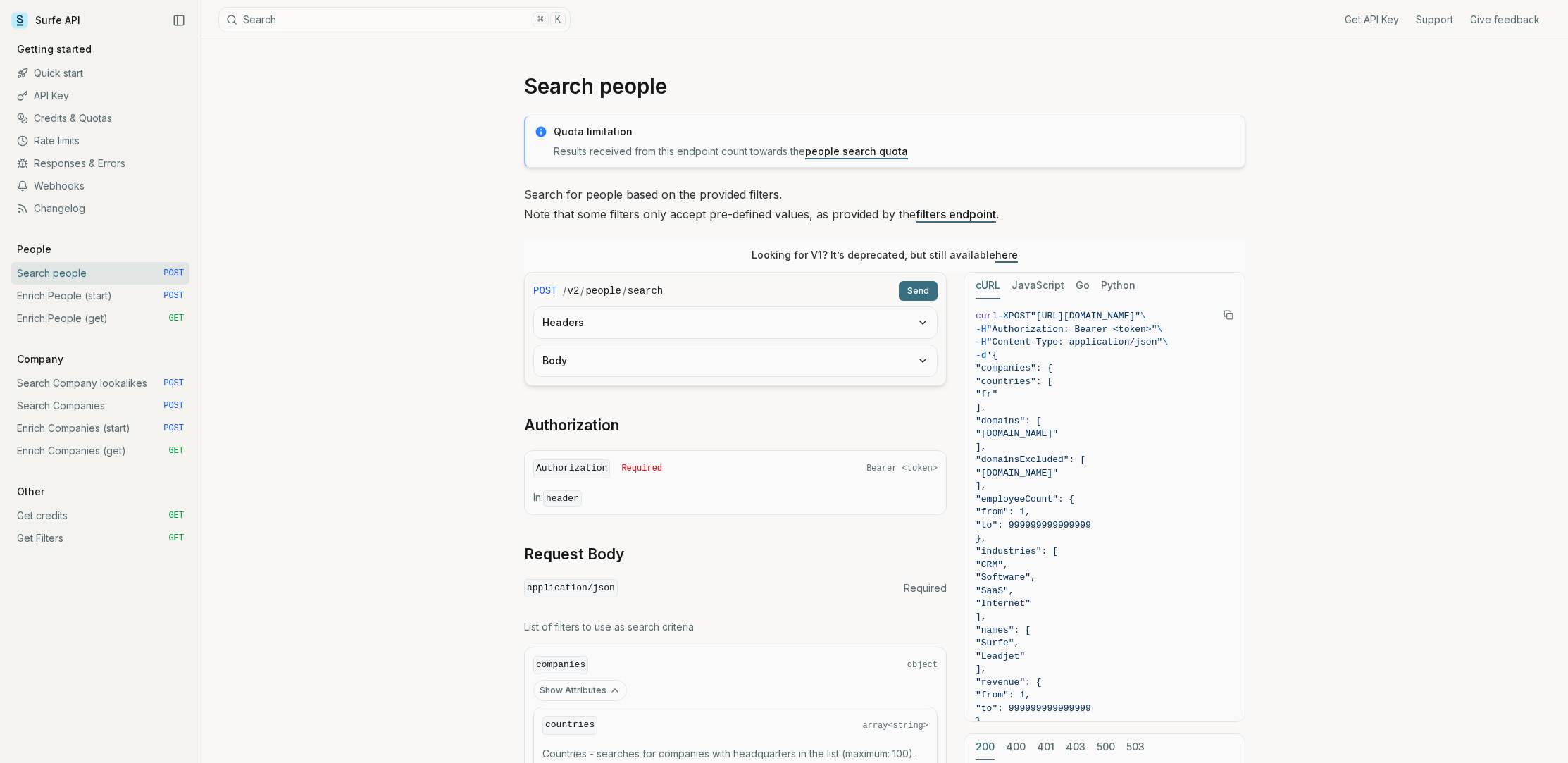
click at [45, 75] on link "Quick start" at bounding box center [100, 73] width 179 height 22
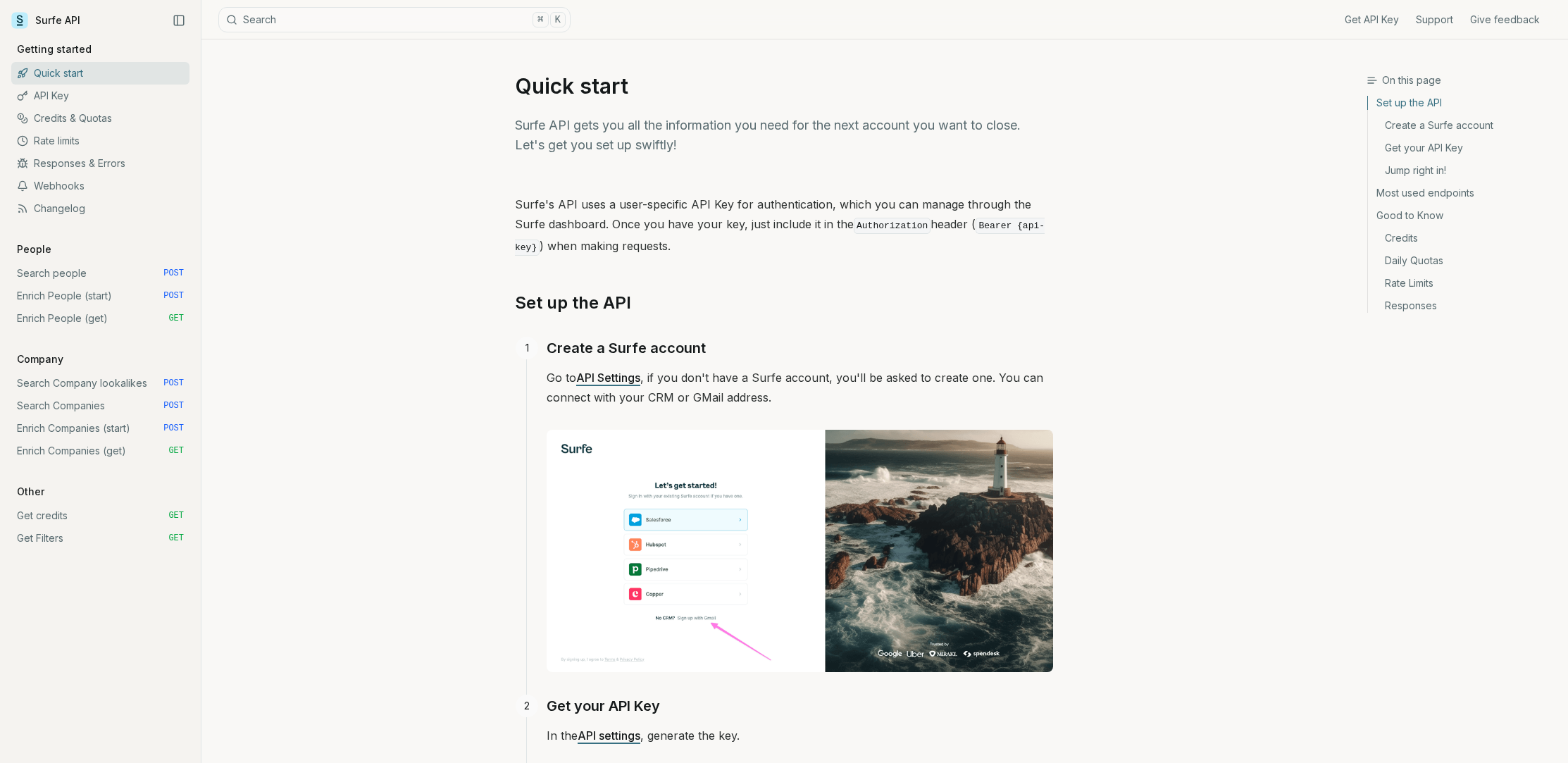
click at [46, 17] on link "Surfe API" at bounding box center [45, 20] width 69 height 21
